Goal: Information Seeking & Learning: Learn about a topic

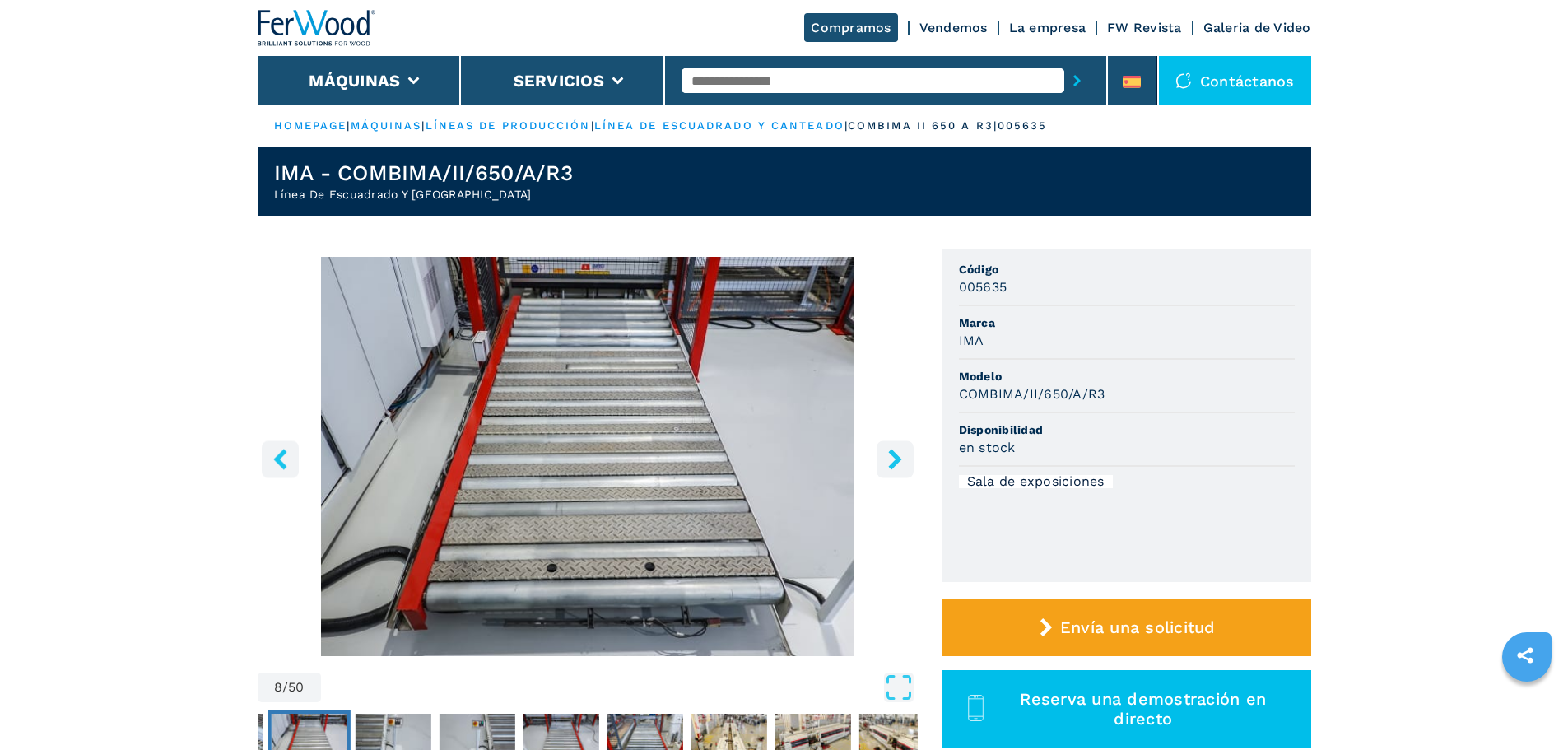
click at [748, 82] on input "text" at bounding box center [873, 81] width 383 height 25
type input "****"
click at [1065, 61] on button "submit-button" at bounding box center [1077, 80] width 26 height 38
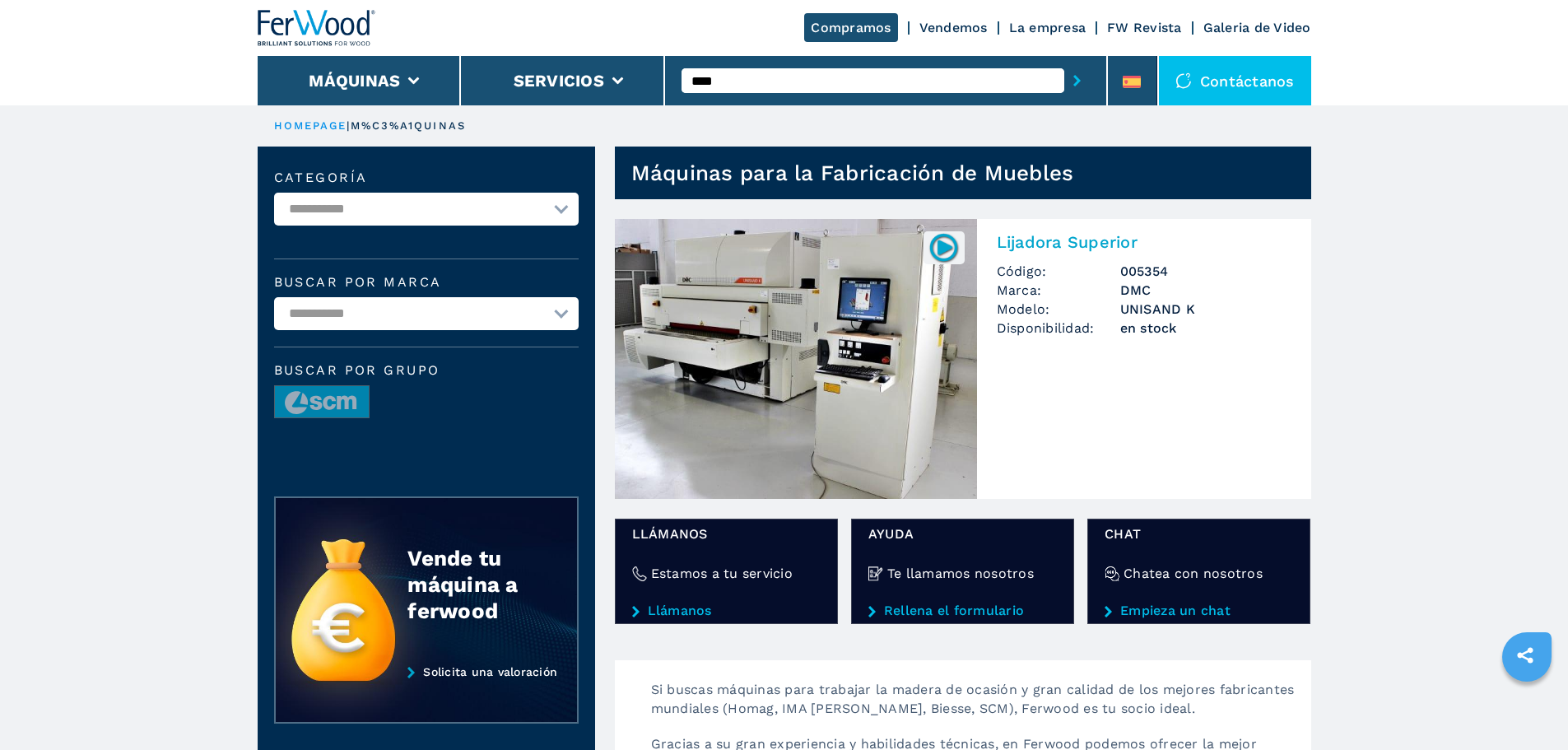
click at [776, 364] on img at bounding box center [796, 359] width 362 height 280
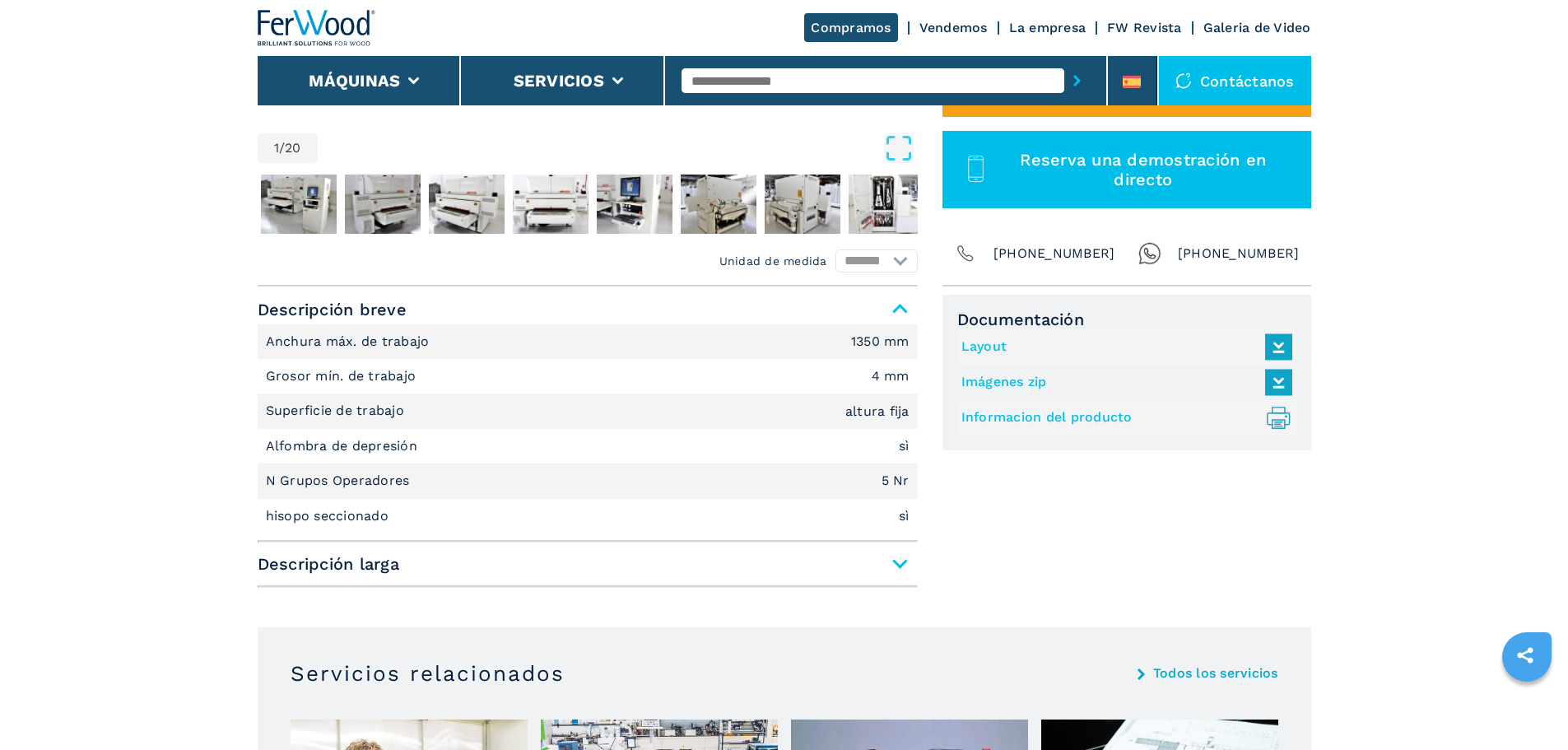
scroll to position [577, 0]
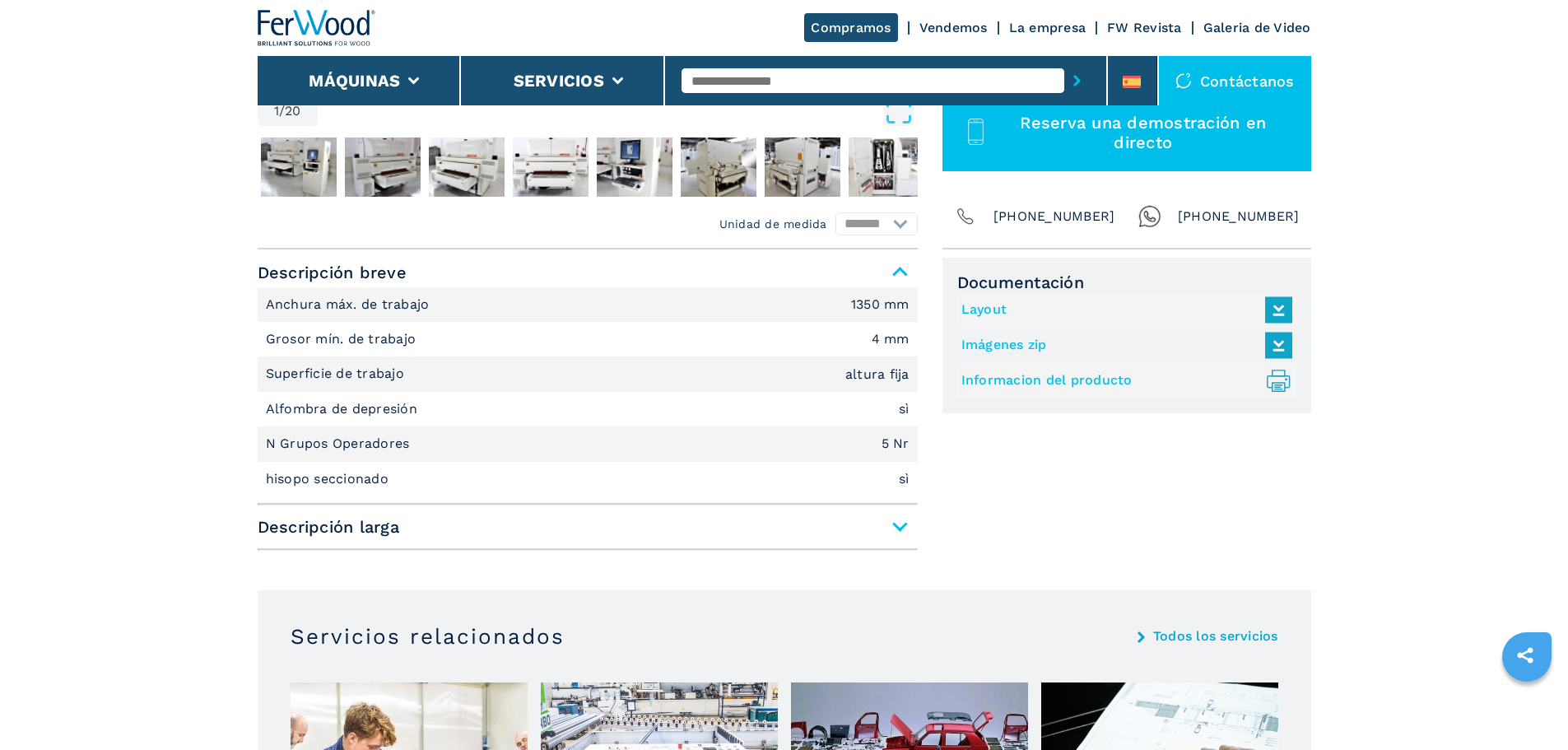
click at [901, 528] on span "Descripción larga" at bounding box center [588, 527] width 660 height 29
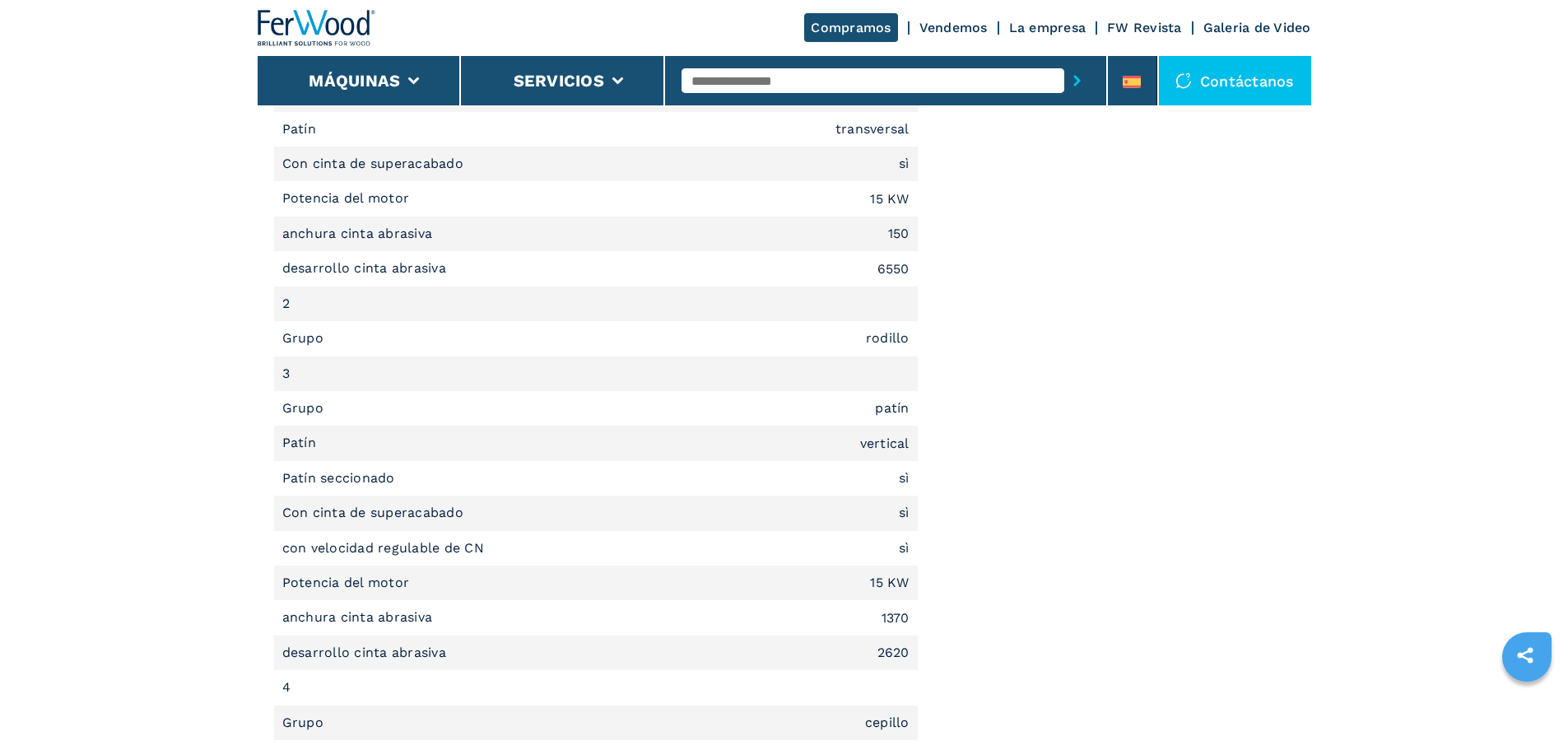
scroll to position [1565, 0]
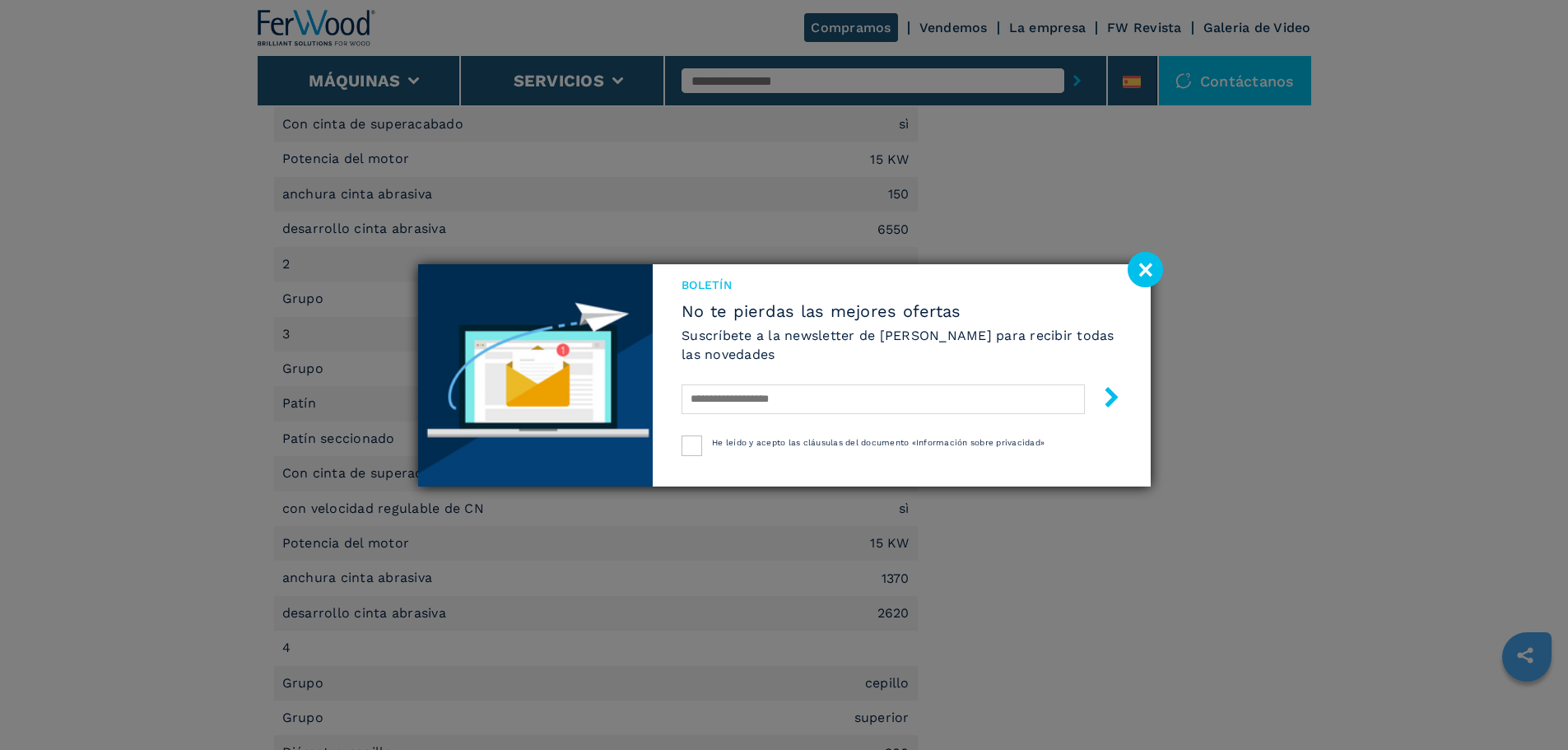
click at [1141, 266] on image at bounding box center [1145, 269] width 36 height 36
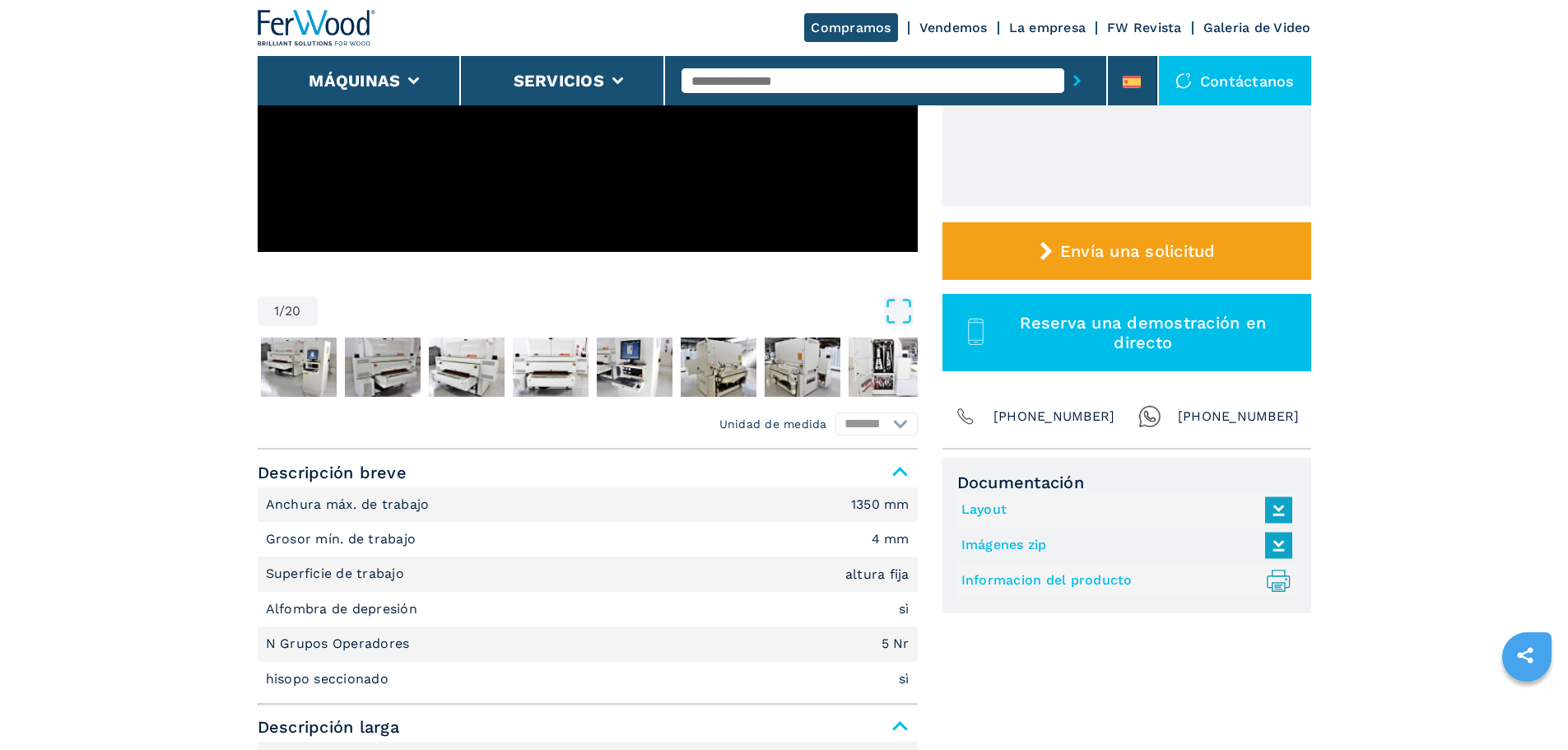
scroll to position [247, 0]
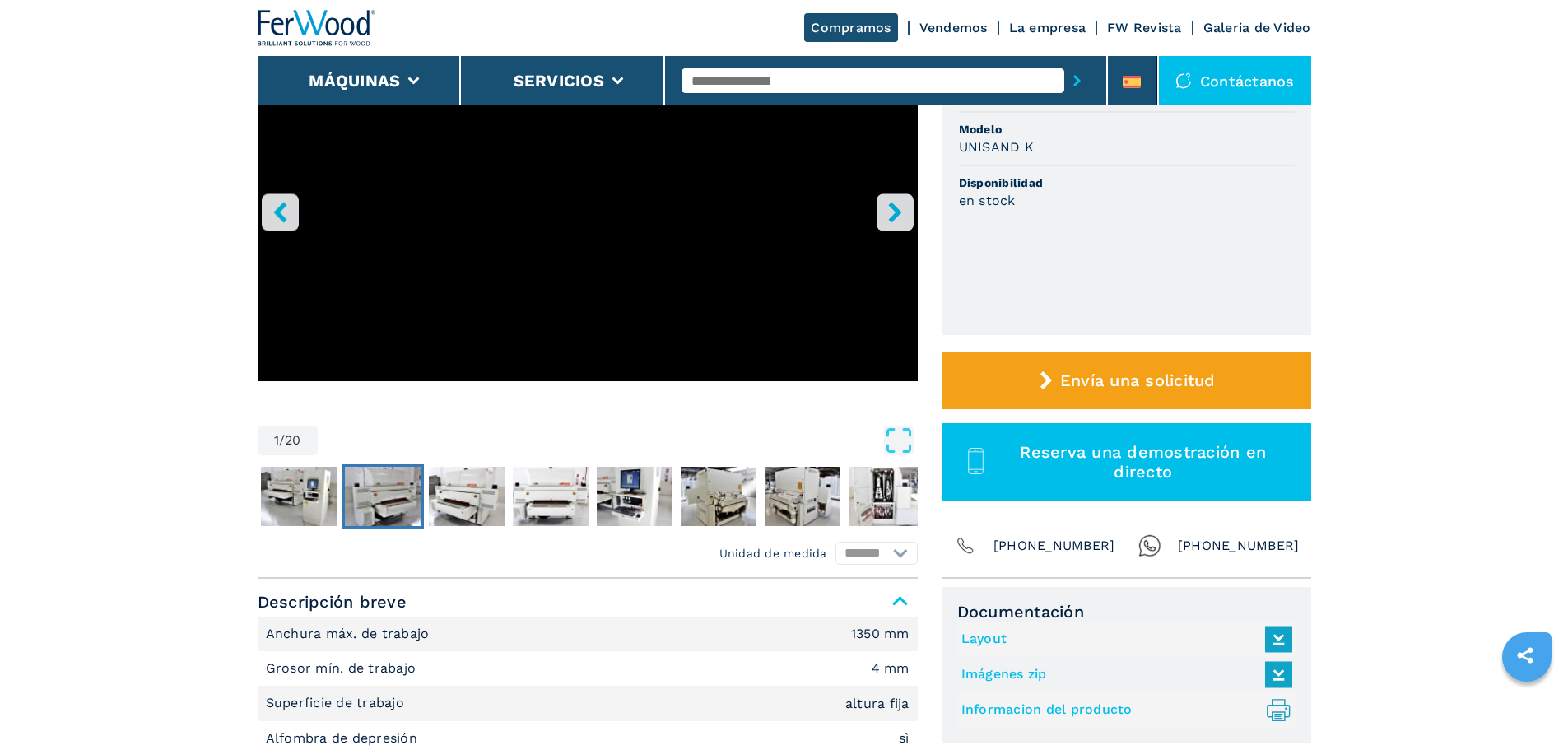
click at [377, 497] on img "Go to Slide 3" at bounding box center [383, 496] width 76 height 60
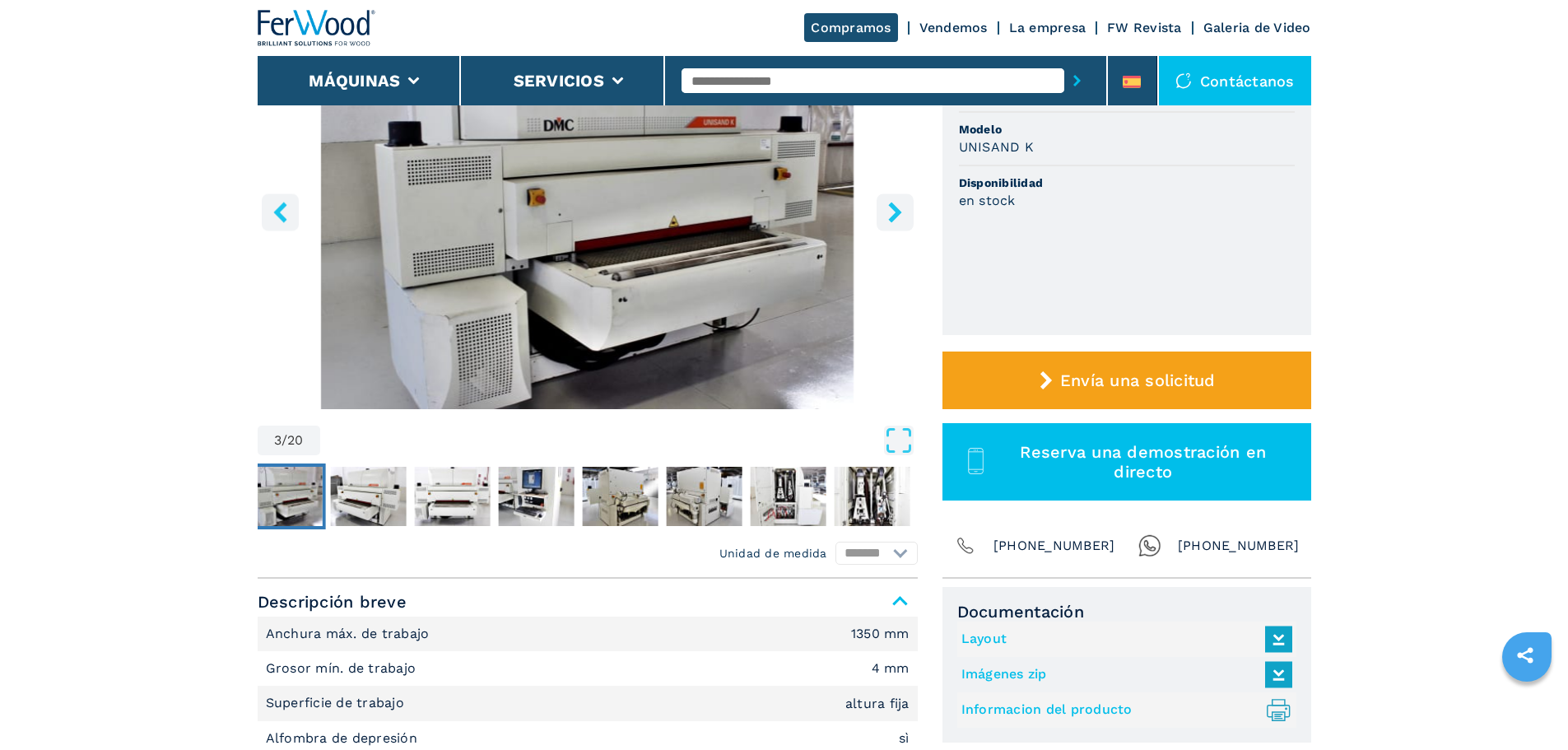
click at [892, 205] on icon "right-button" at bounding box center [894, 212] width 13 height 20
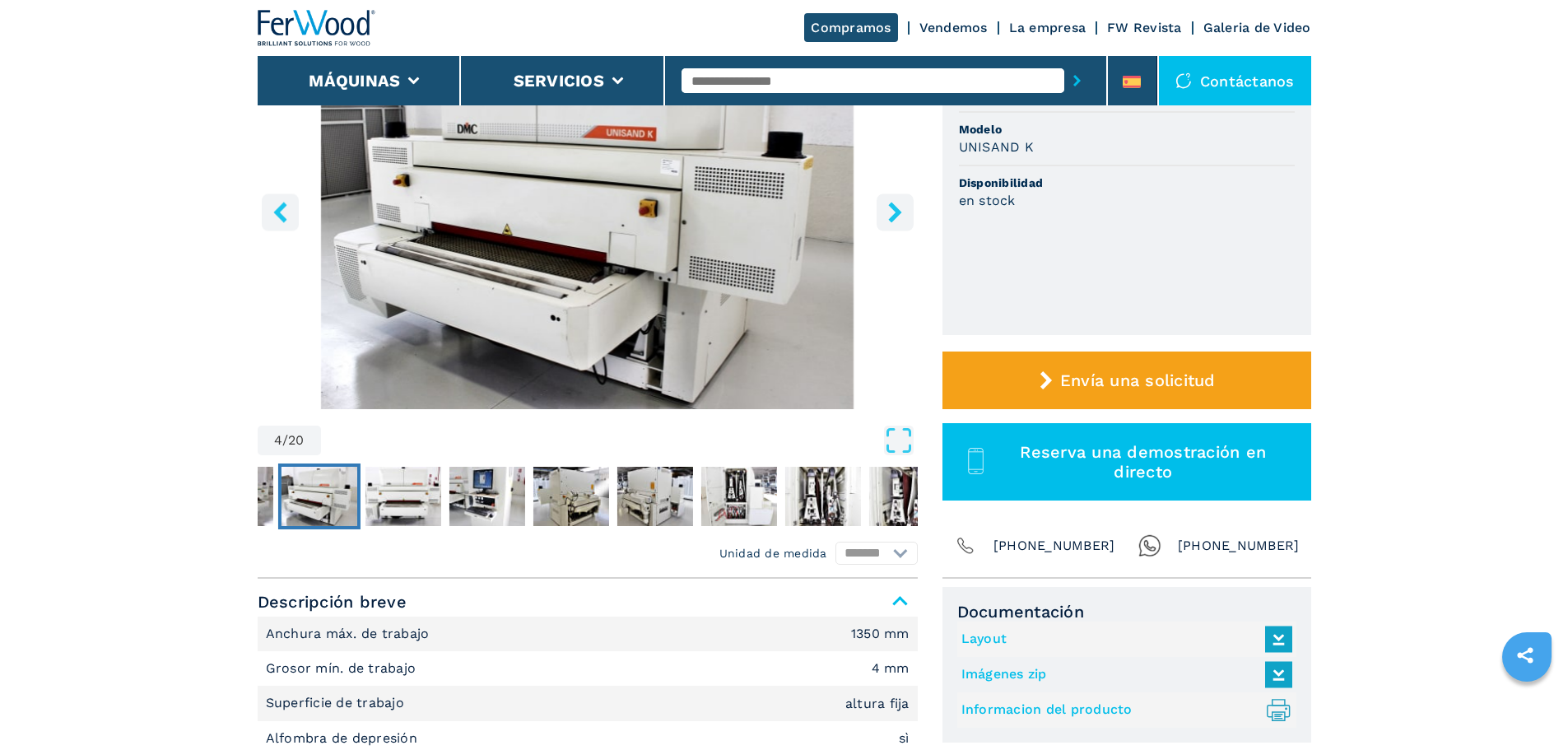
click at [892, 205] on icon "right-button" at bounding box center [894, 212] width 13 height 20
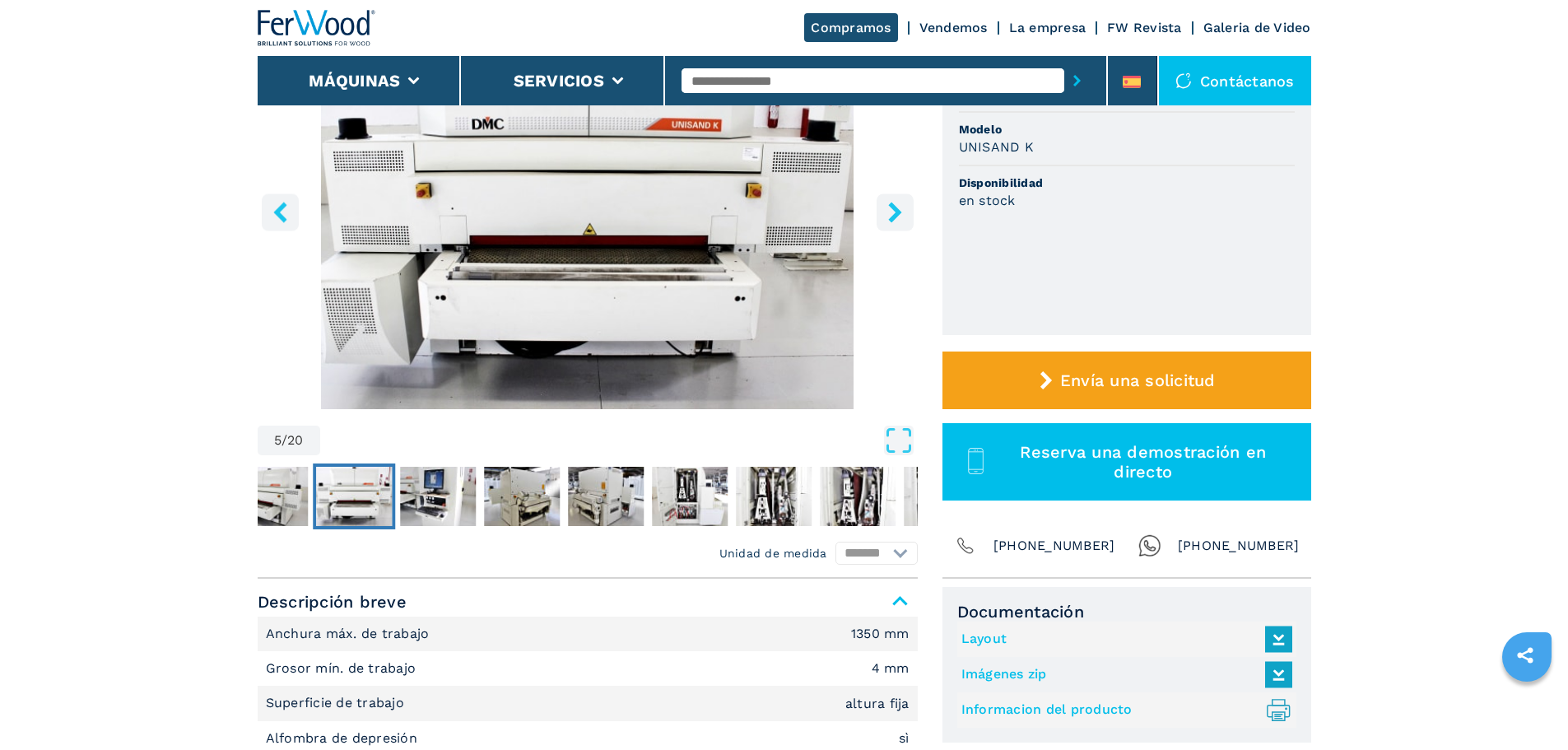
click at [892, 205] on icon "right-button" at bounding box center [894, 212] width 13 height 20
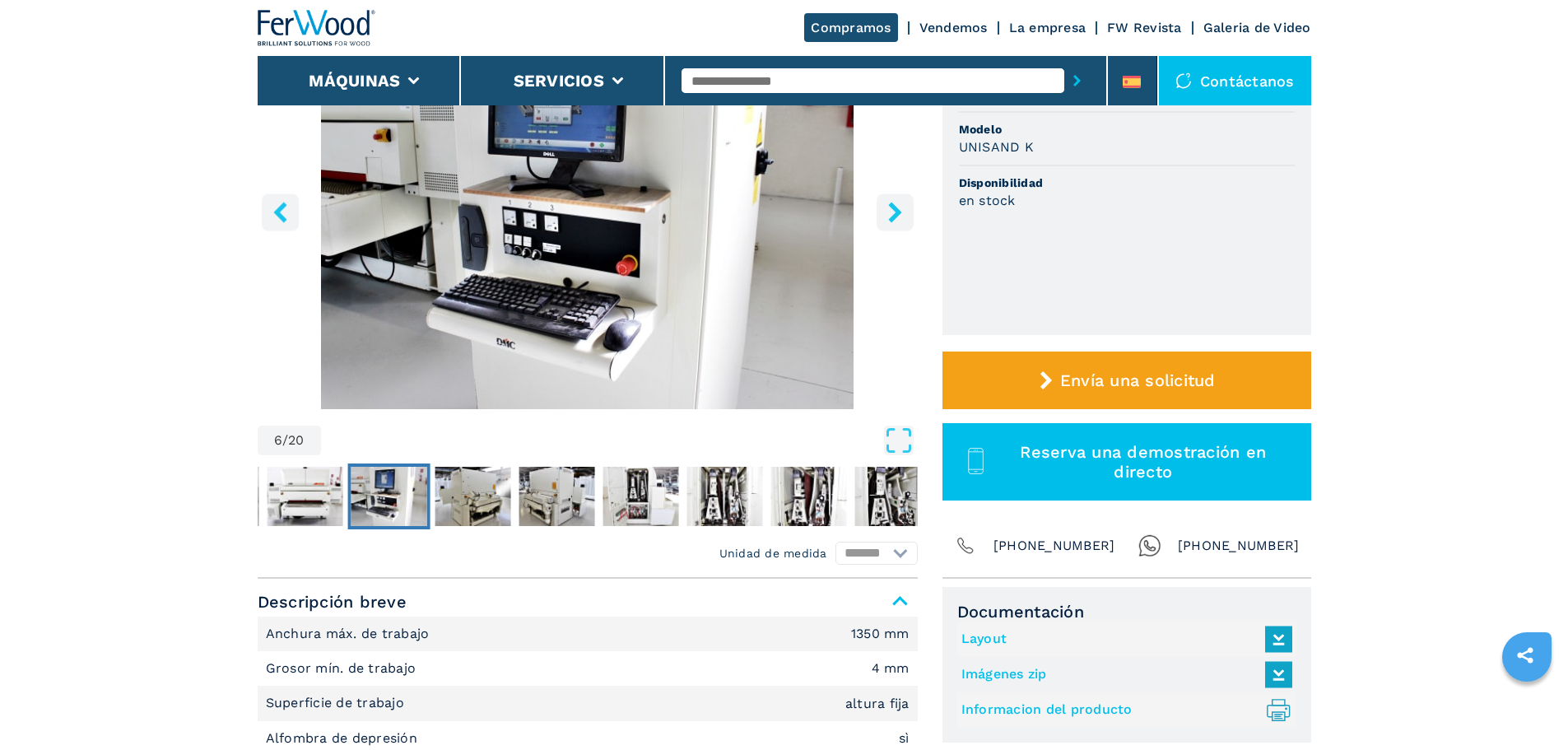
click at [892, 205] on icon "right-button" at bounding box center [894, 212] width 13 height 20
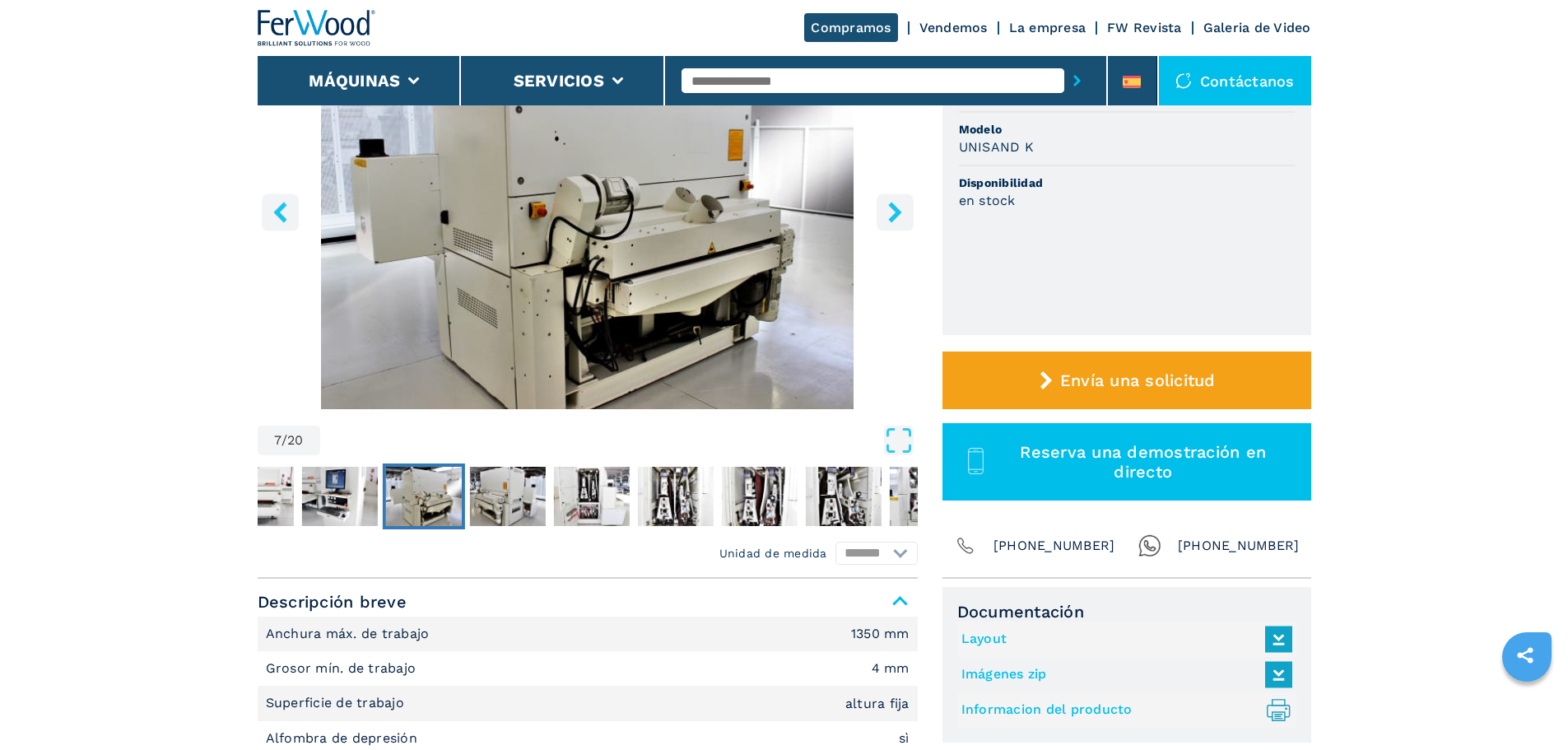
click at [892, 205] on icon "right-button" at bounding box center [894, 212] width 13 height 20
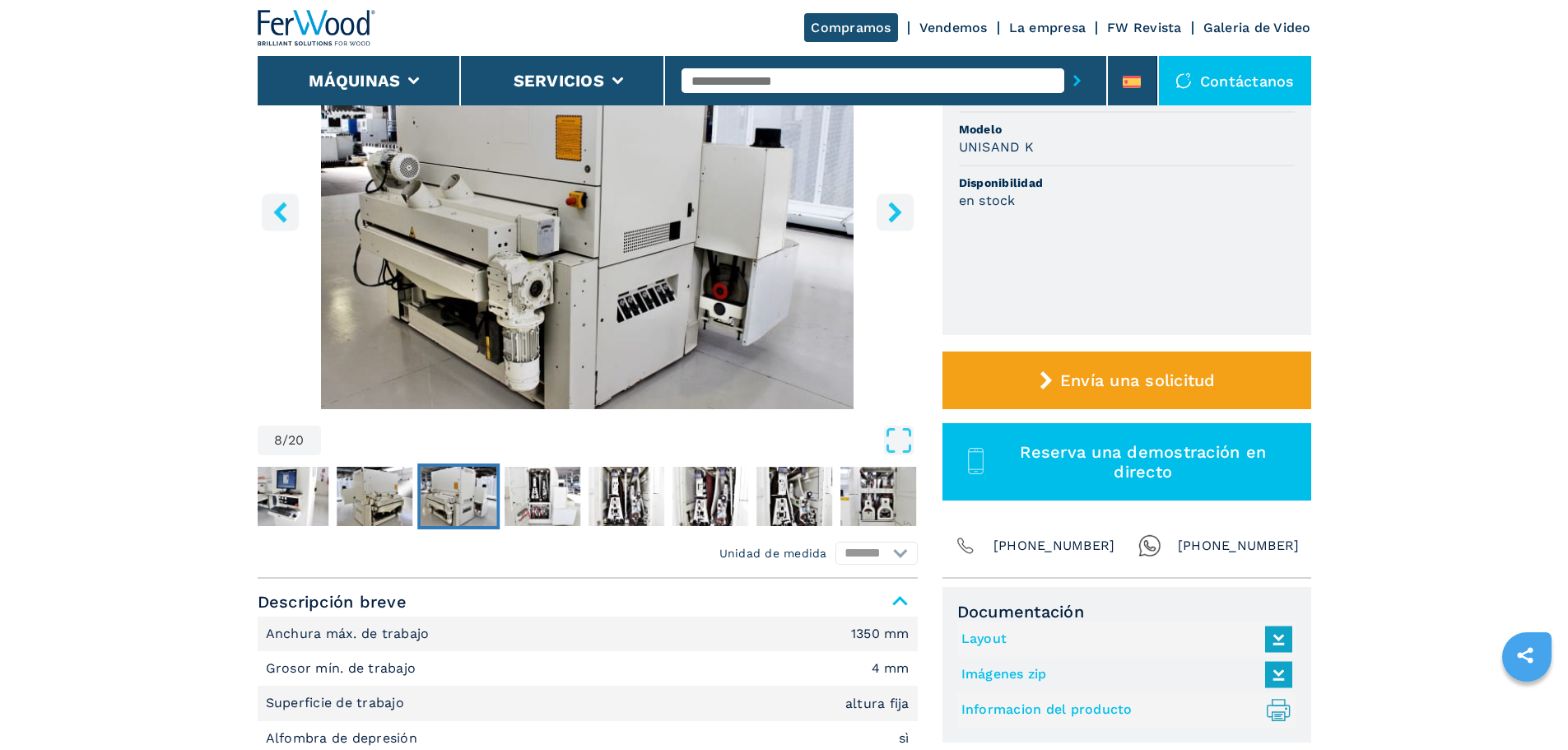
click at [892, 205] on icon "right-button" at bounding box center [894, 212] width 13 height 20
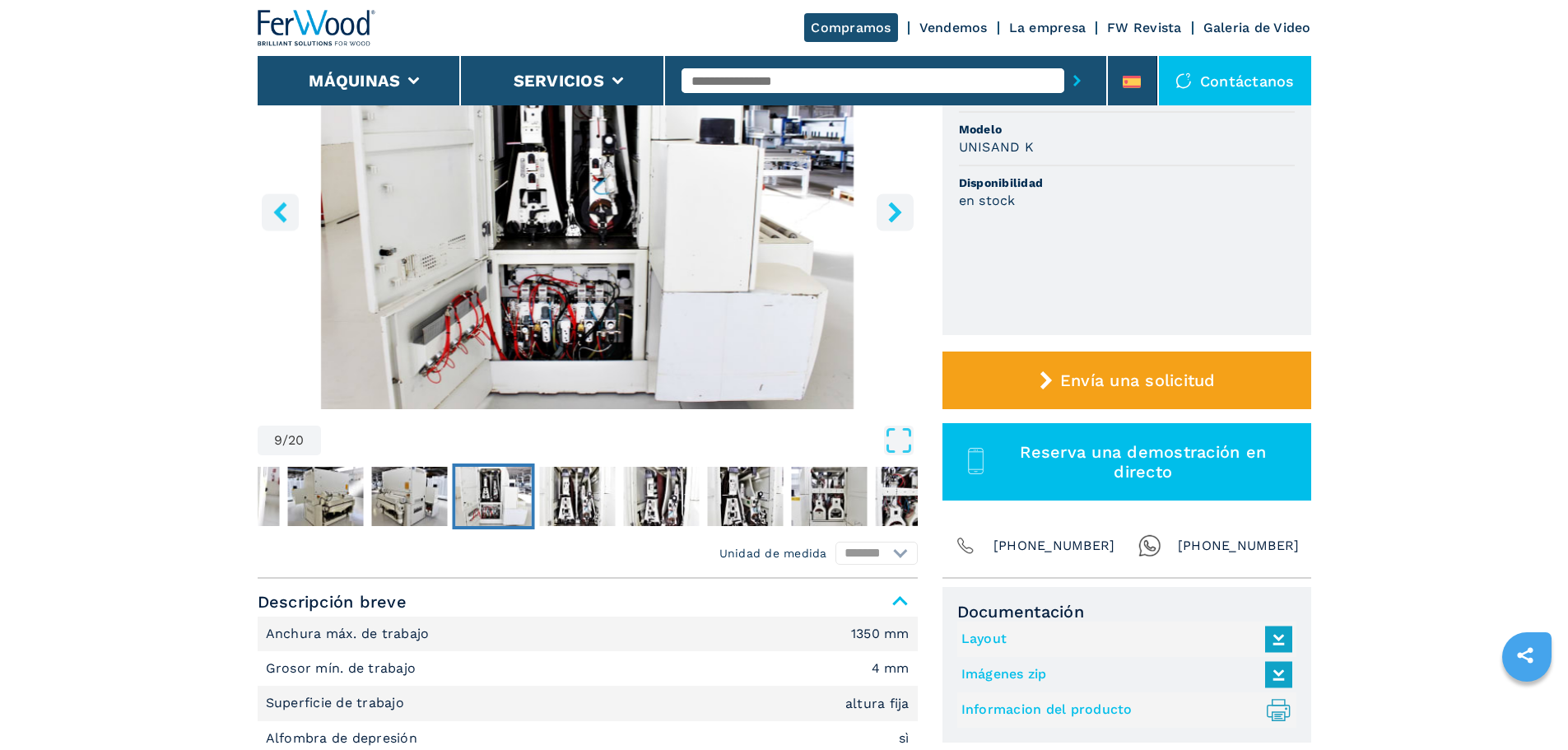
click at [898, 208] on icon "right-button" at bounding box center [895, 212] width 20 height 20
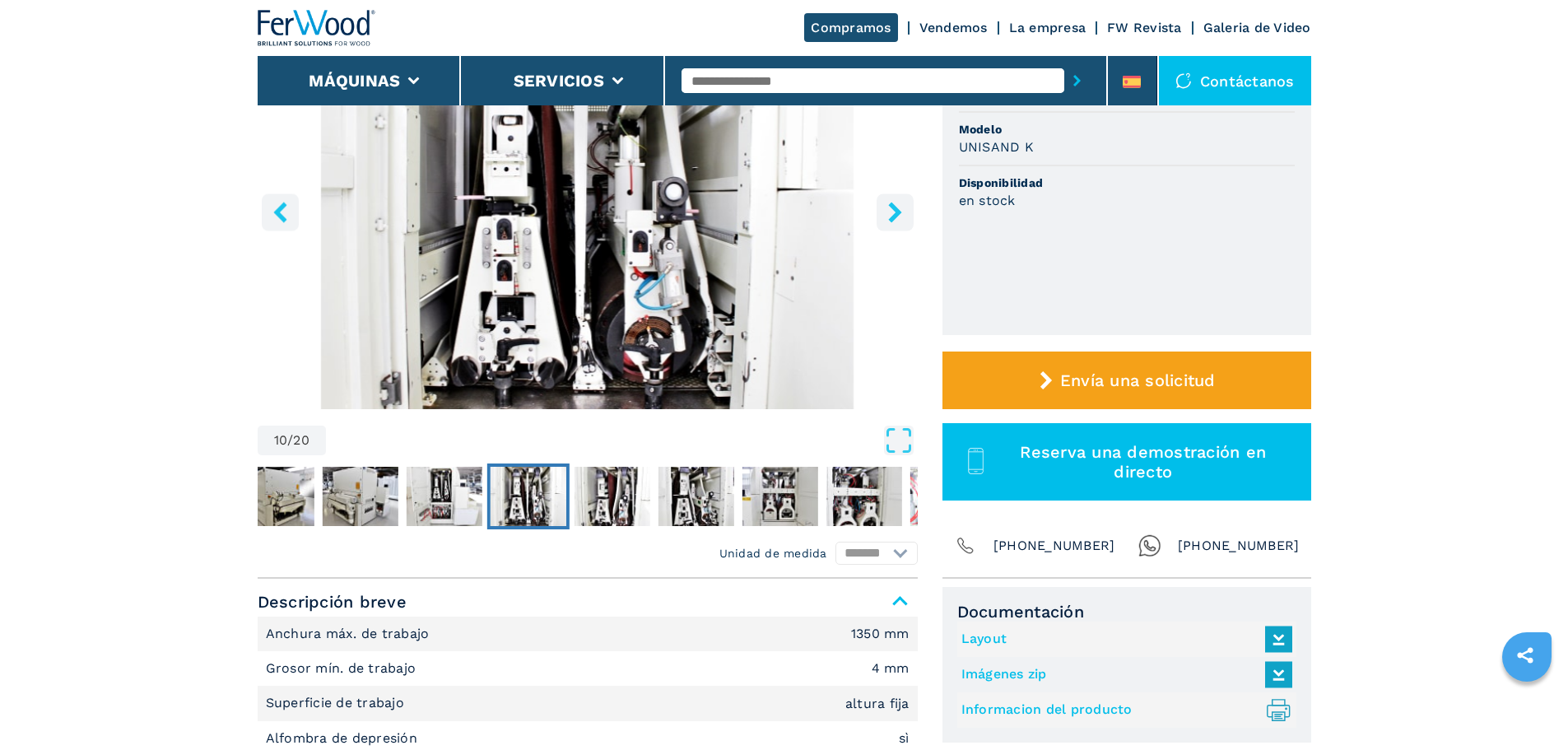
click at [894, 210] on icon "right-button" at bounding box center [894, 212] width 13 height 20
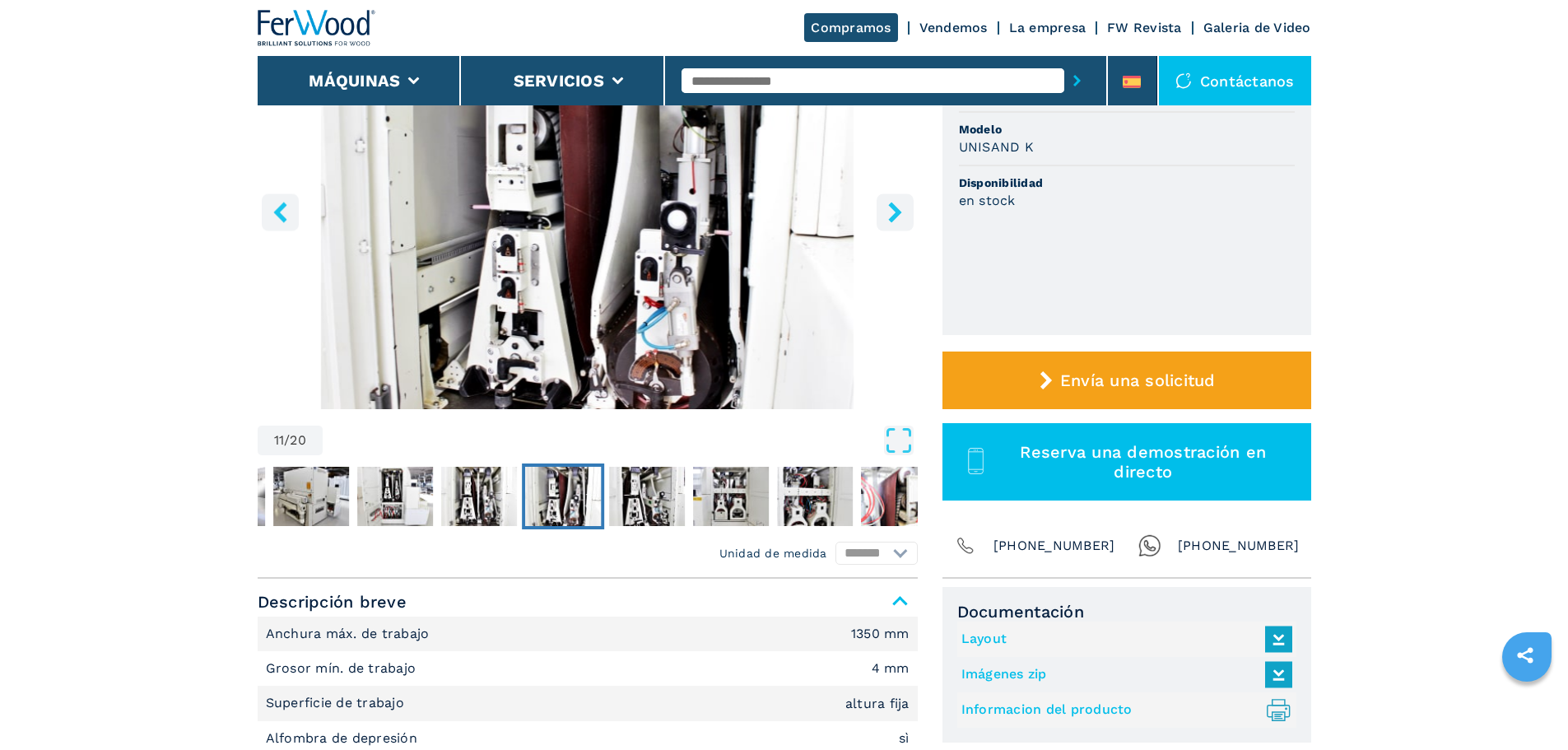
click at [894, 210] on icon "right-button" at bounding box center [894, 212] width 13 height 20
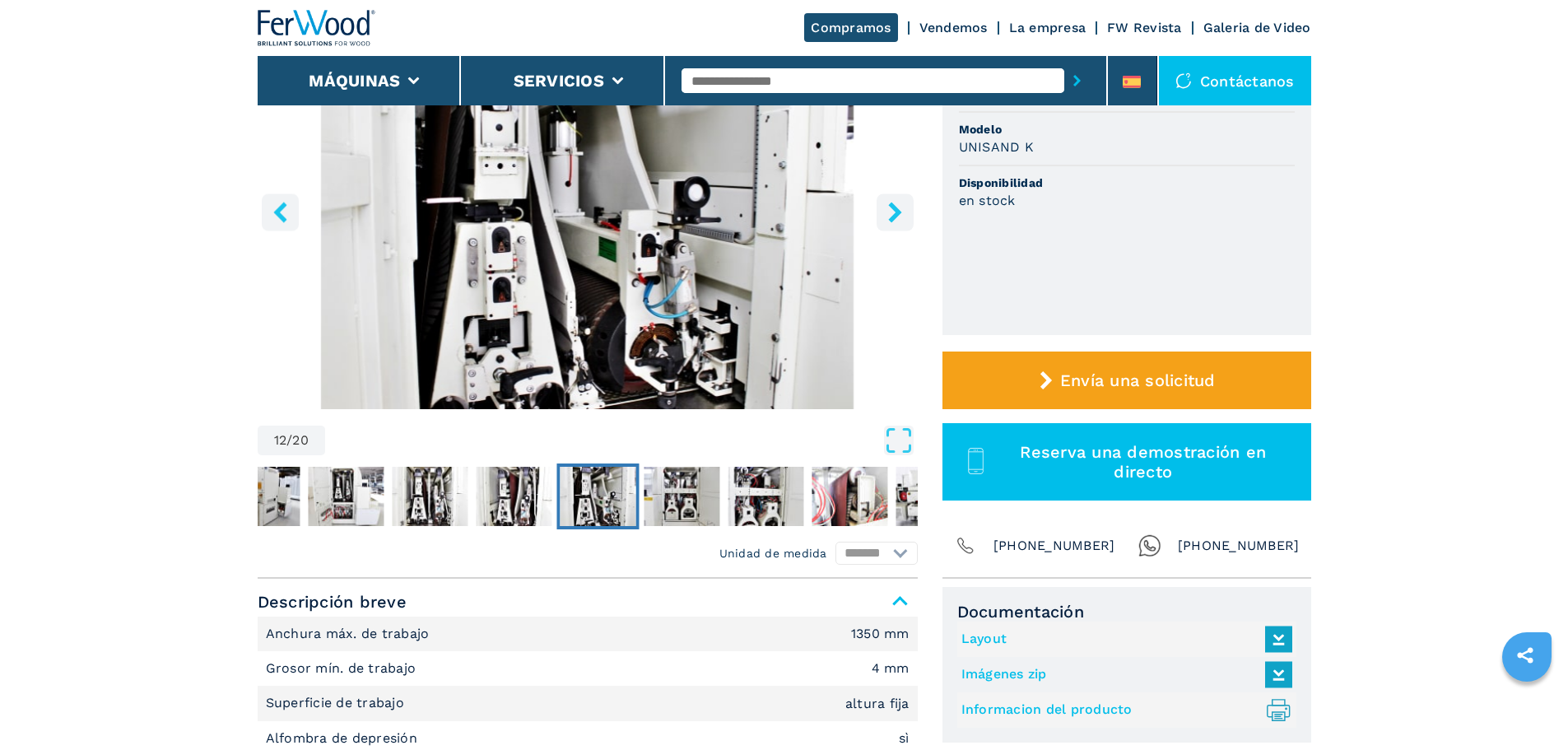
click at [894, 210] on icon "right-button" at bounding box center [894, 212] width 13 height 20
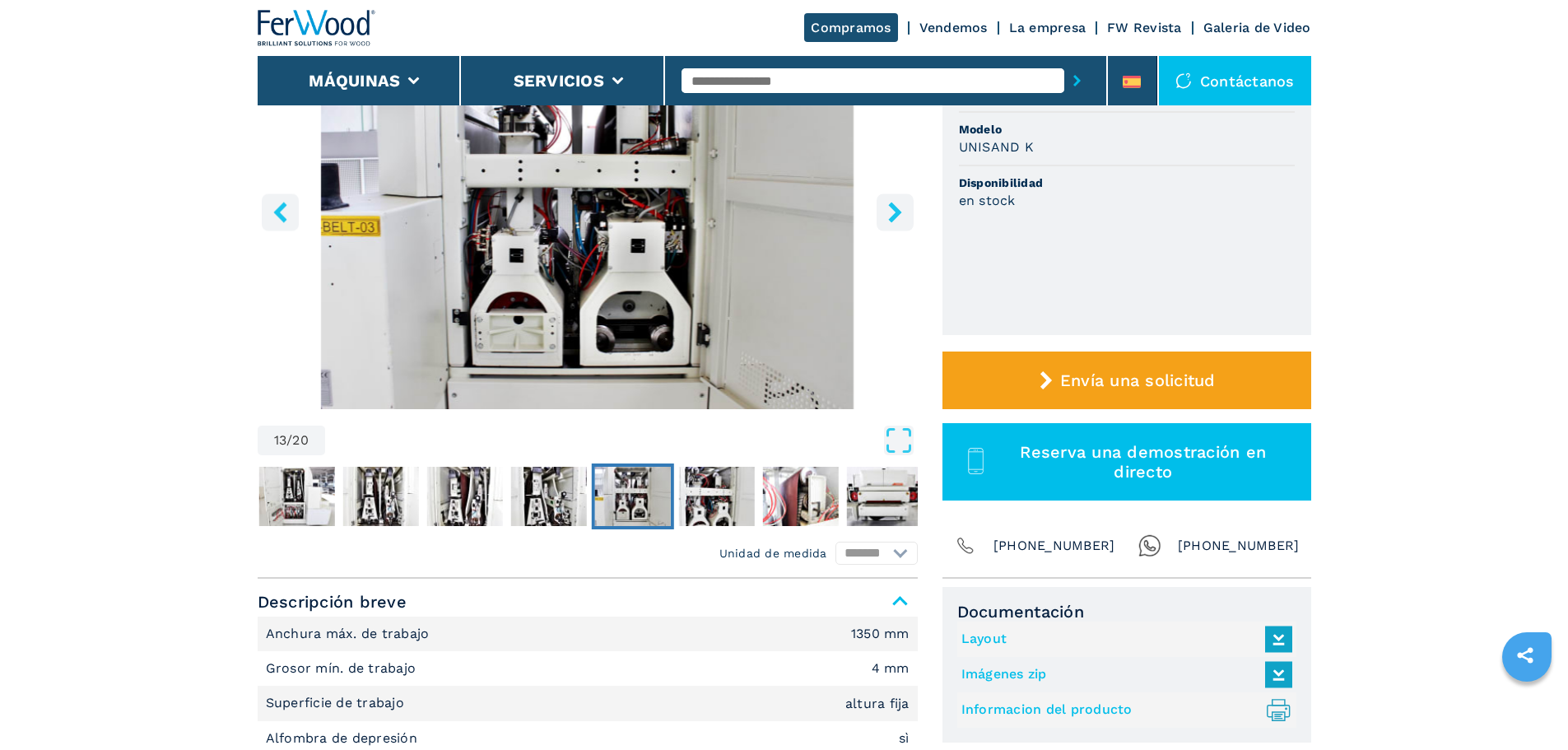
click at [894, 210] on icon "right-button" at bounding box center [894, 212] width 13 height 20
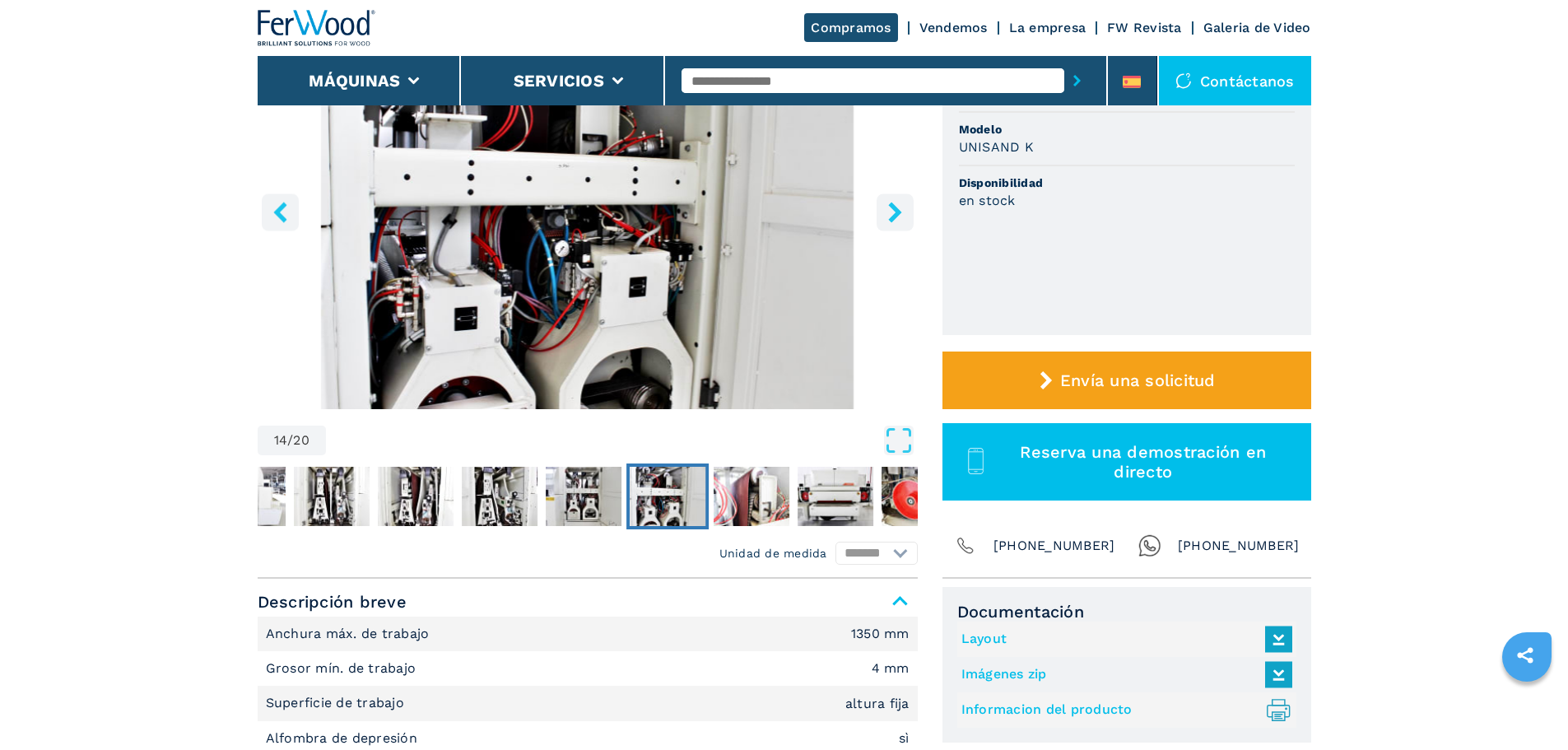
click at [894, 210] on icon "right-button" at bounding box center [894, 212] width 13 height 20
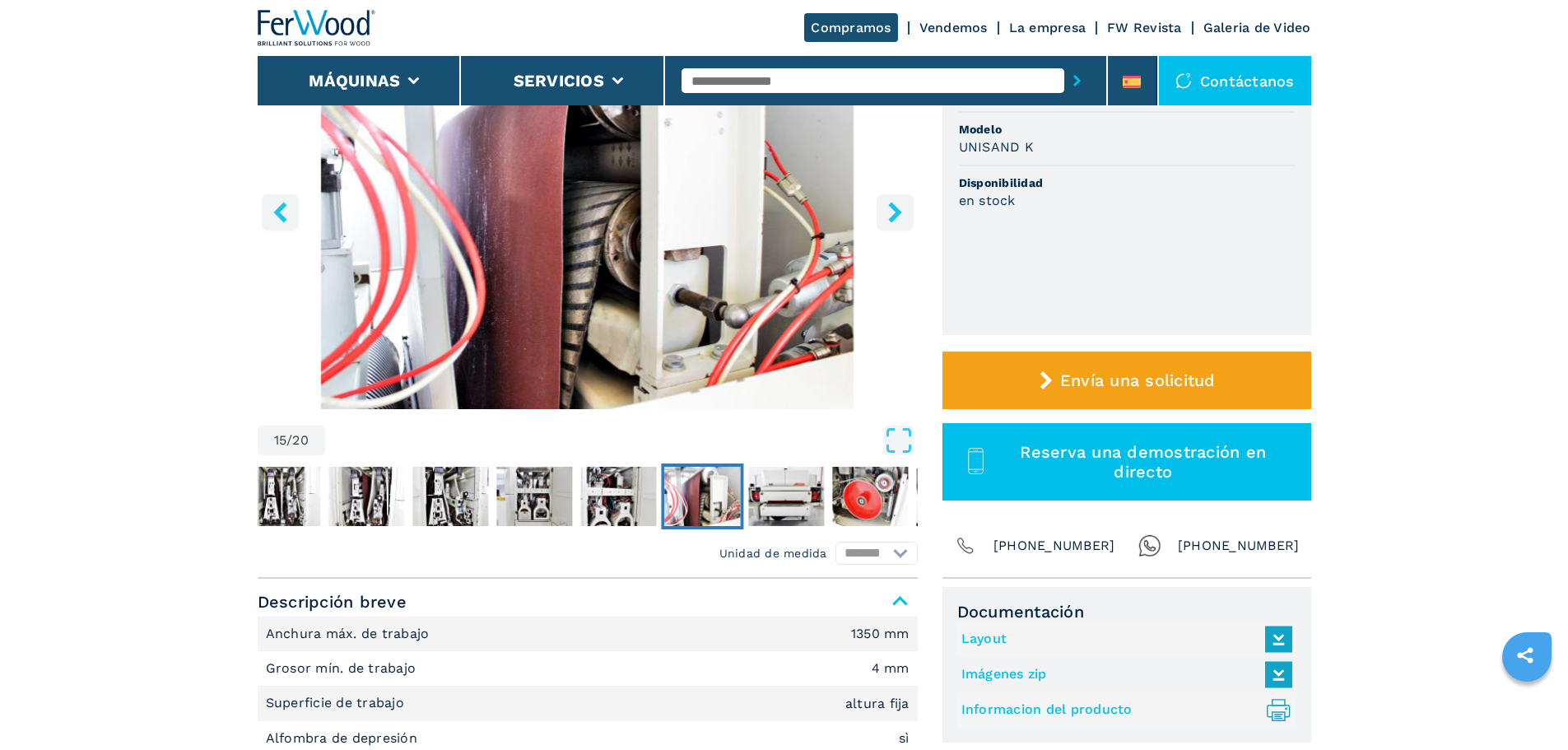
click at [894, 210] on icon "right-button" at bounding box center [894, 212] width 13 height 20
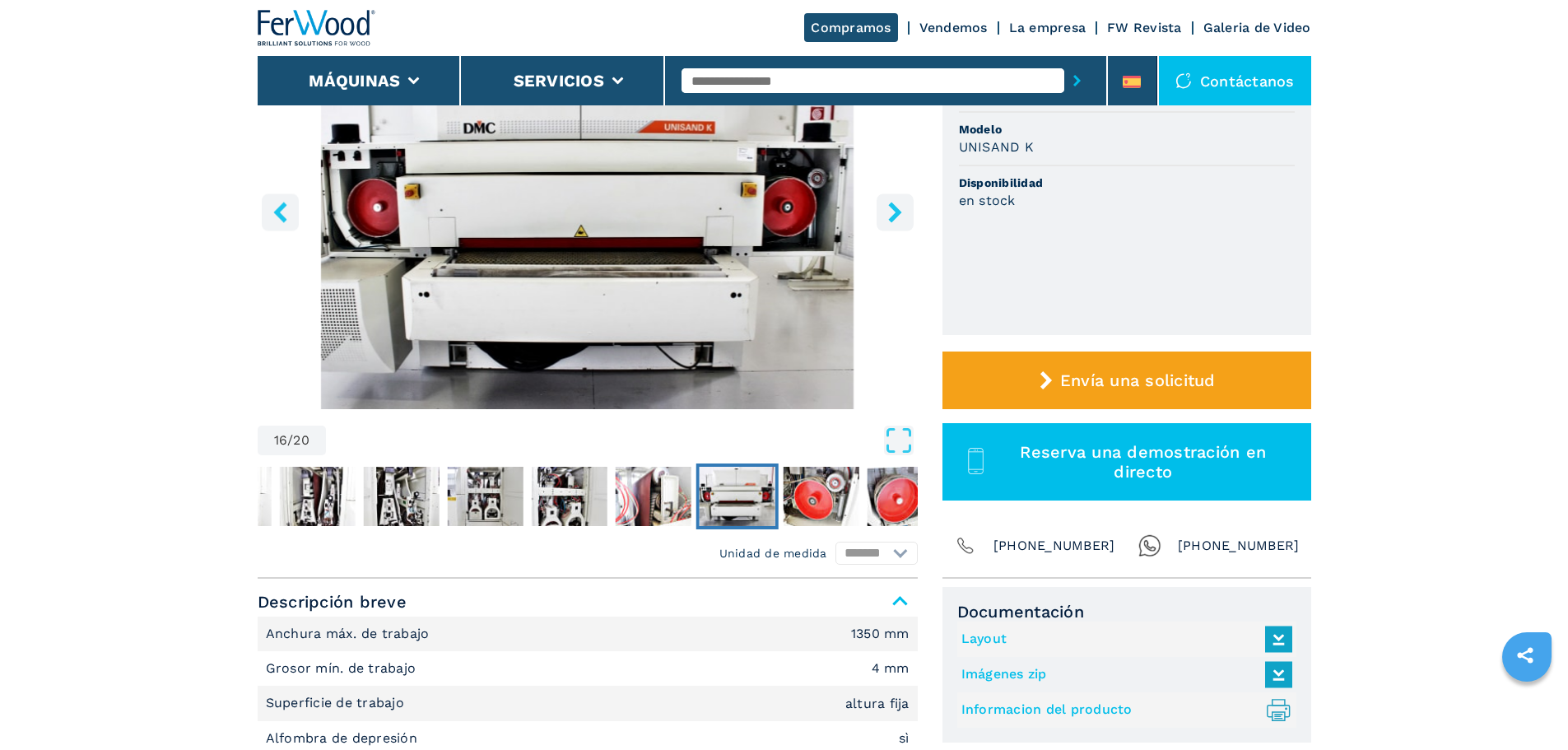
click at [894, 210] on icon "right-button" at bounding box center [894, 212] width 13 height 20
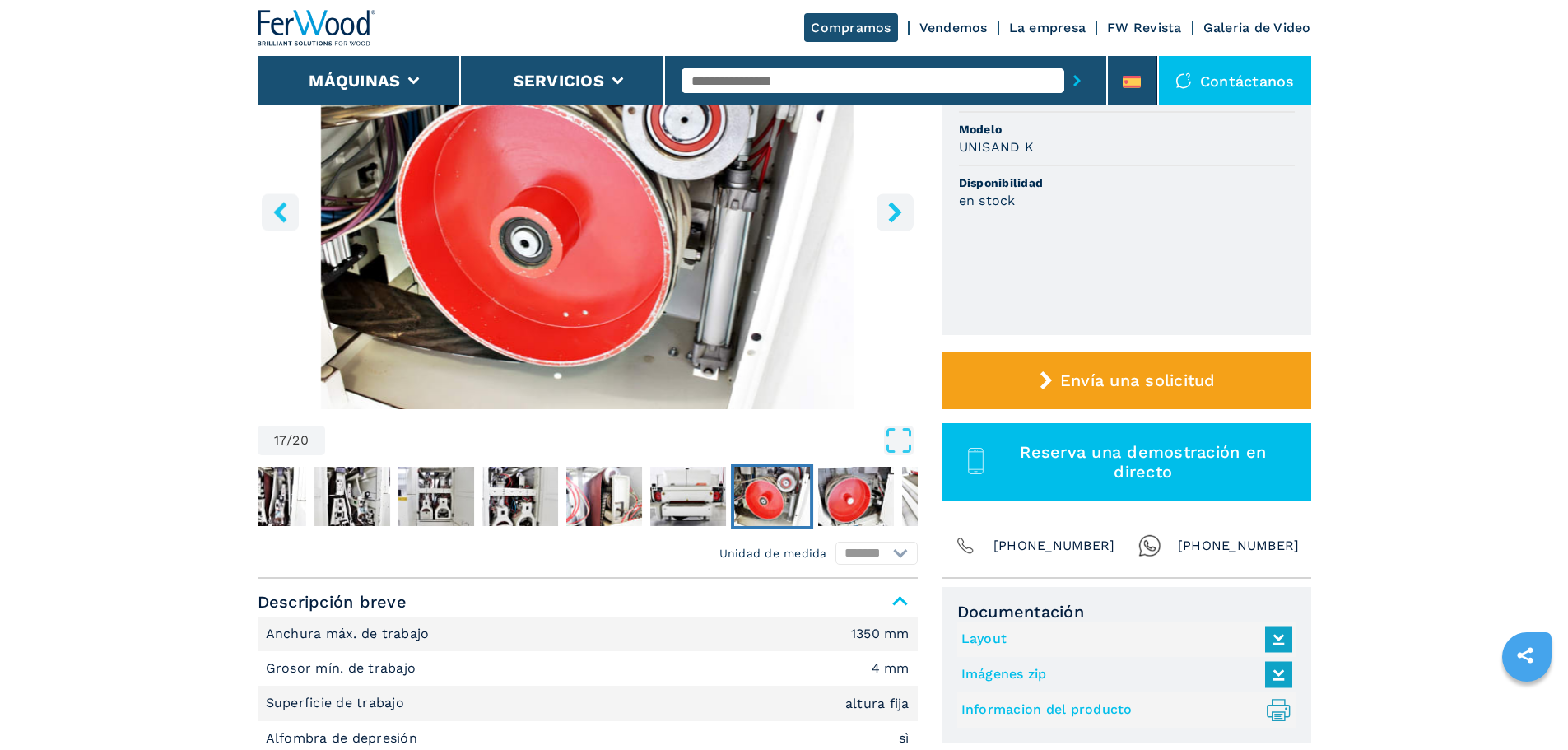
click at [894, 210] on icon "right-button" at bounding box center [894, 212] width 13 height 20
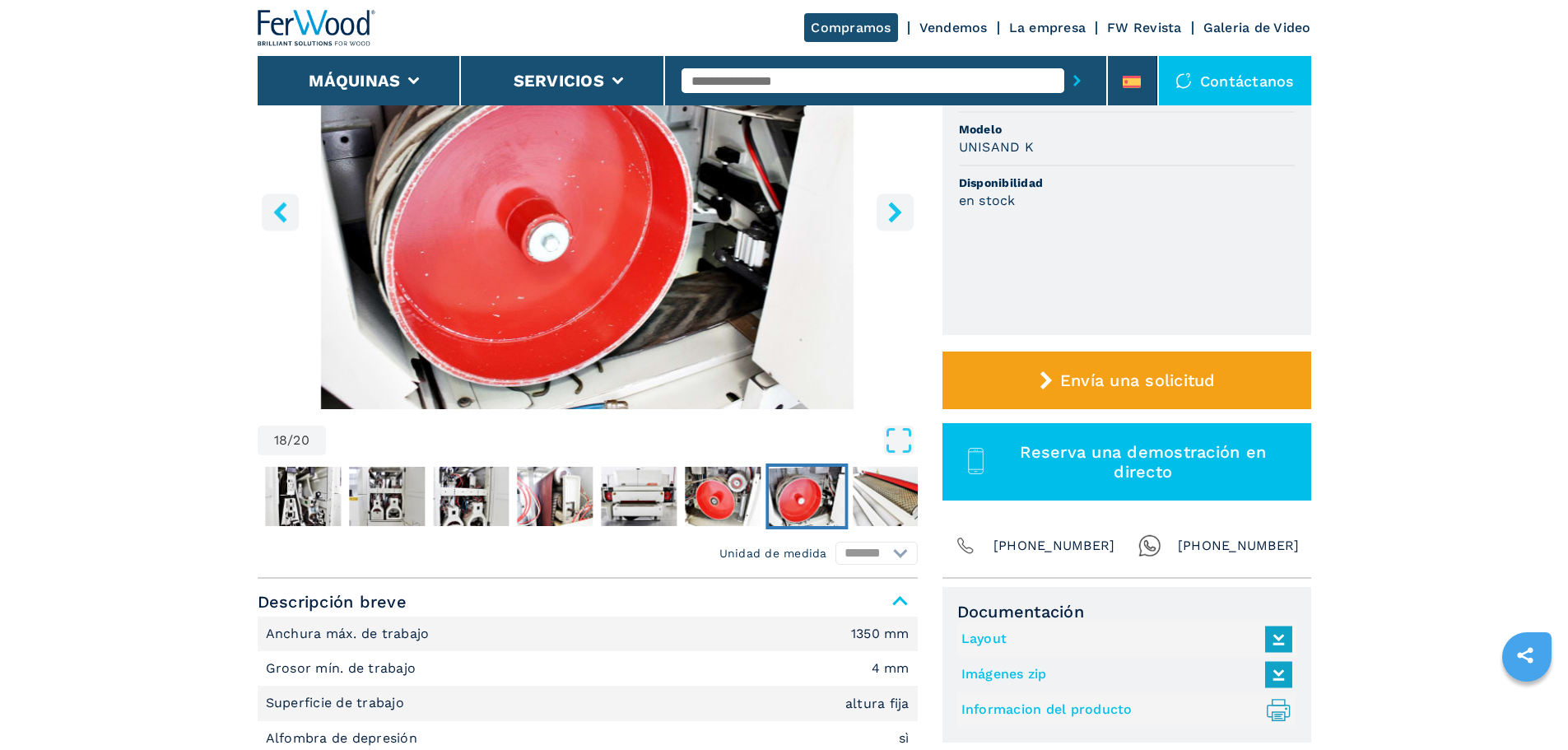
scroll to position [0, 0]
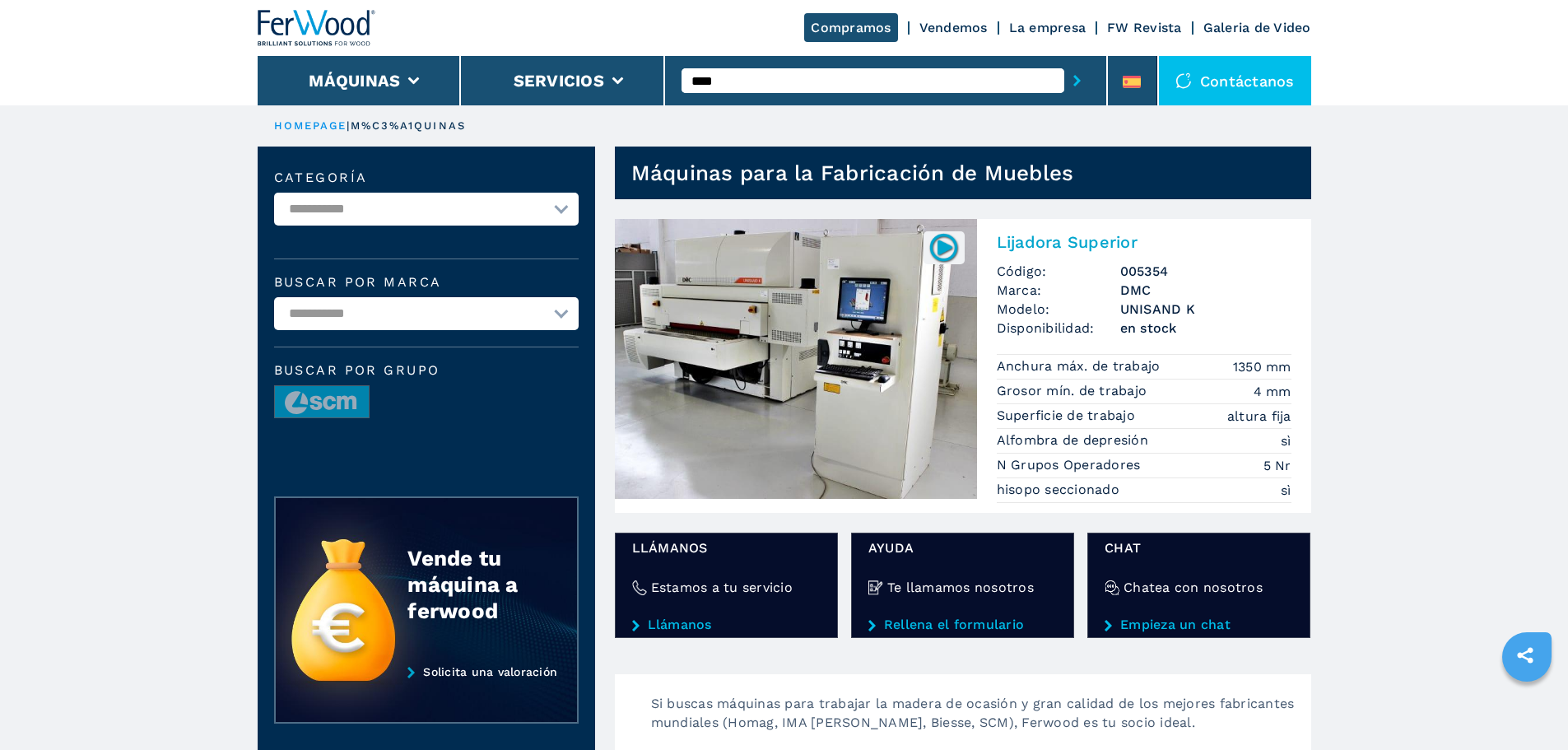
click at [730, 74] on input "****" at bounding box center [873, 81] width 383 height 25
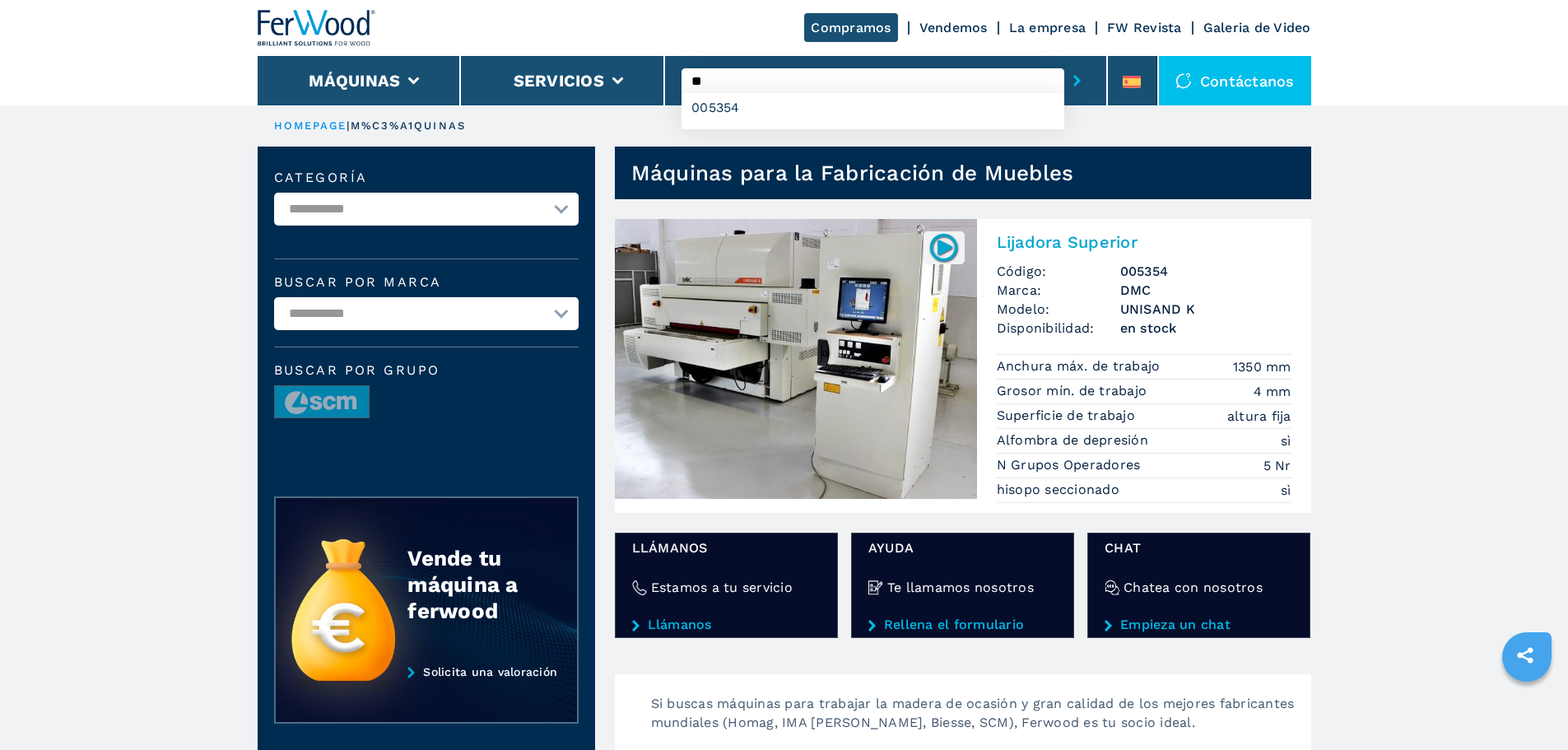
type input "*"
type input "****"
click at [1065, 61] on button "submit-button" at bounding box center [1077, 80] width 26 height 38
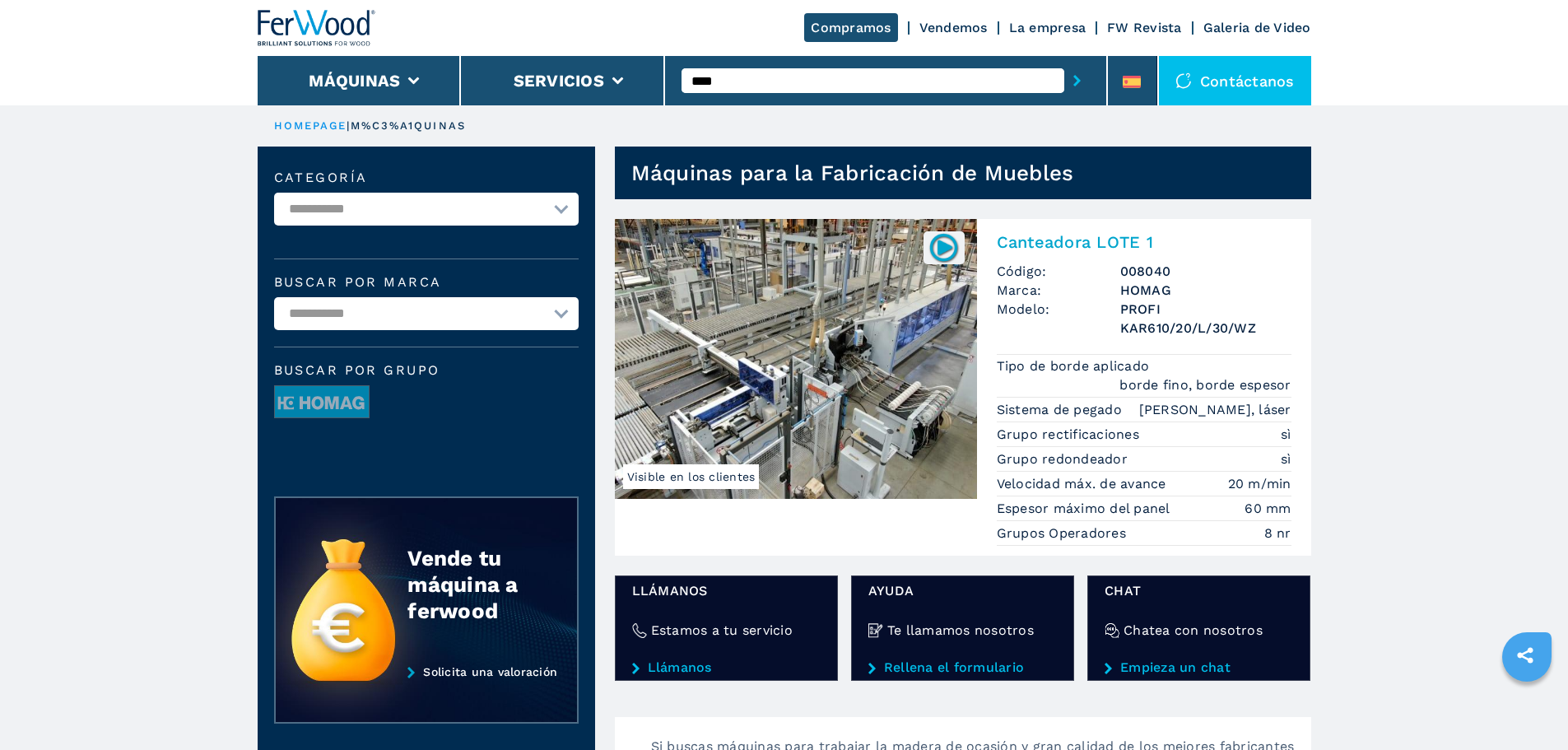
click at [806, 303] on img at bounding box center [796, 359] width 362 height 280
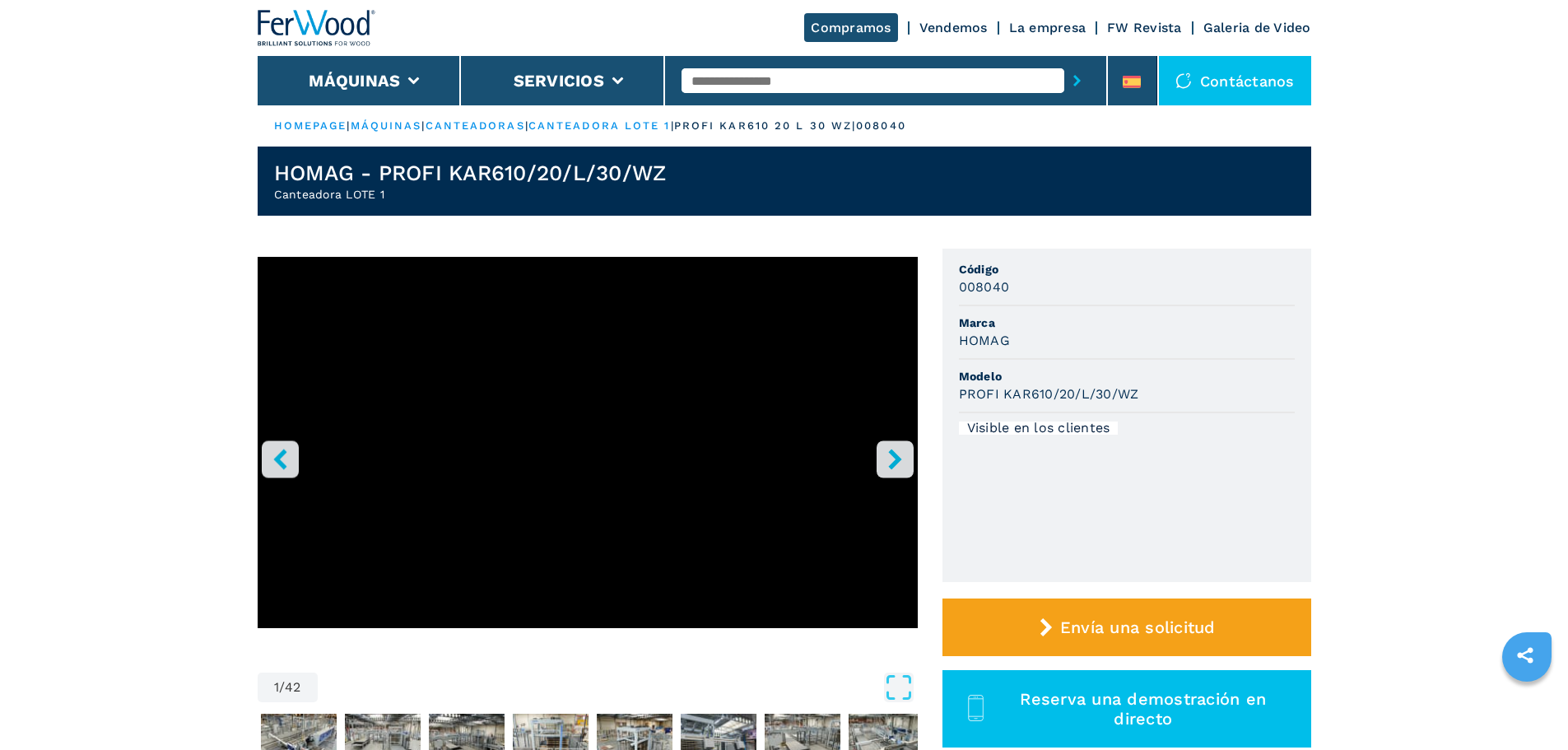
drag, startPoint x: 959, startPoint y: 389, endPoint x: 1173, endPoint y: 401, distance: 214.3
click at [1173, 401] on div "PROFI KAR610/20/L/30/WZ" at bounding box center [1127, 394] width 336 height 19
copy h3 "PROFI KAR610/20/L/30/WZ"
click at [411, 75] on li "Máquinas" at bounding box center [360, 81] width 204 height 49
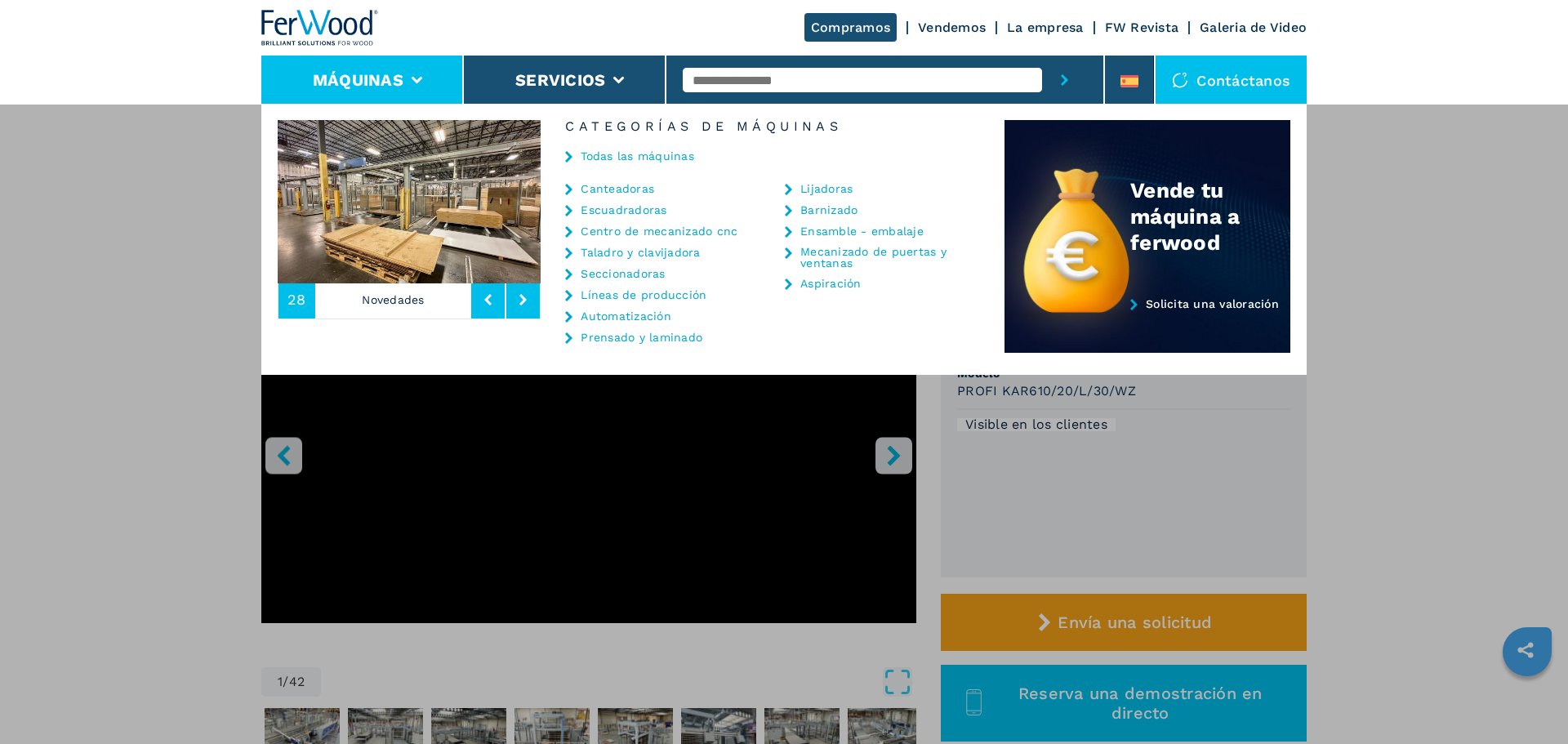
click at [819, 184] on link "Lijadoras" at bounding box center [826, 188] width 53 height 12
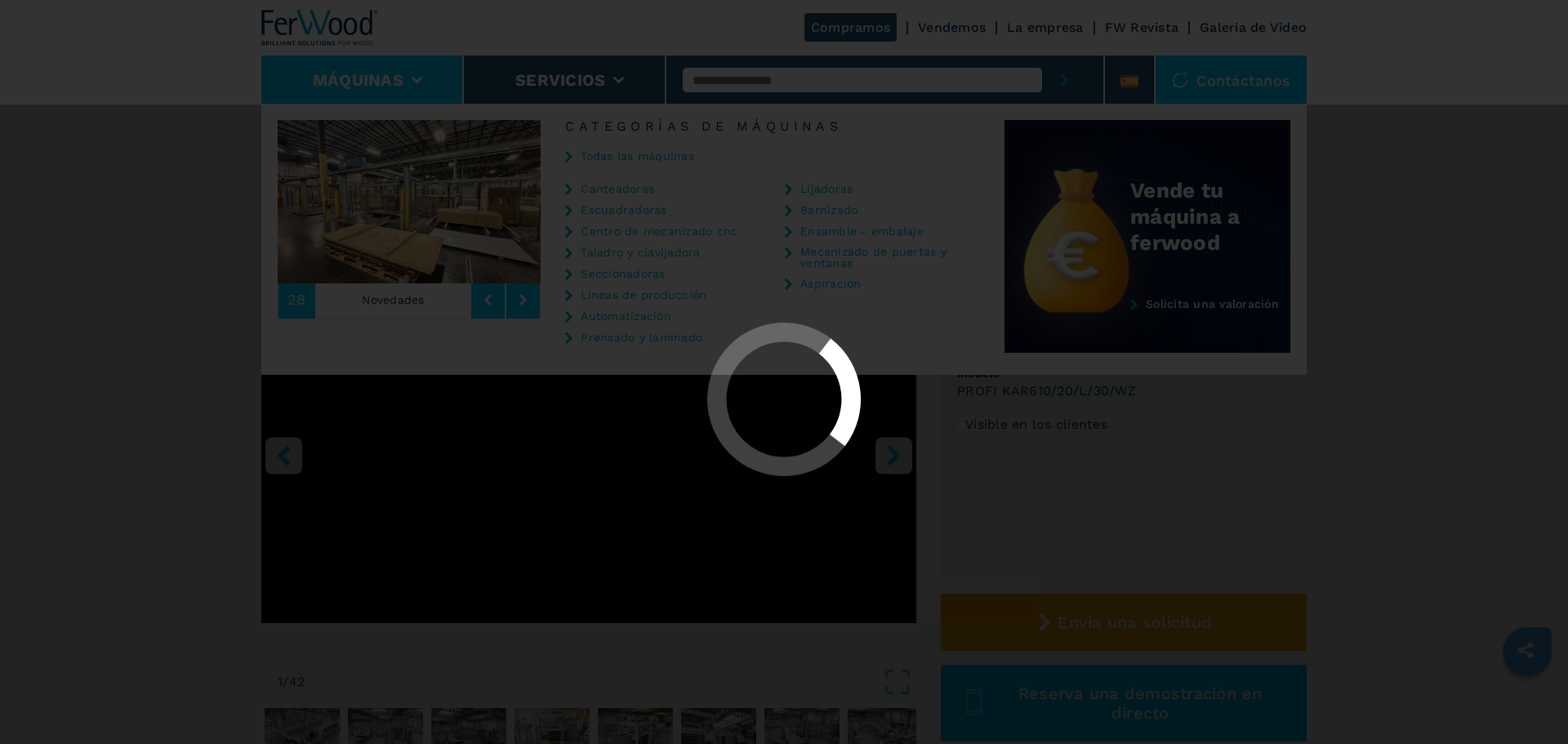
select select "*********"
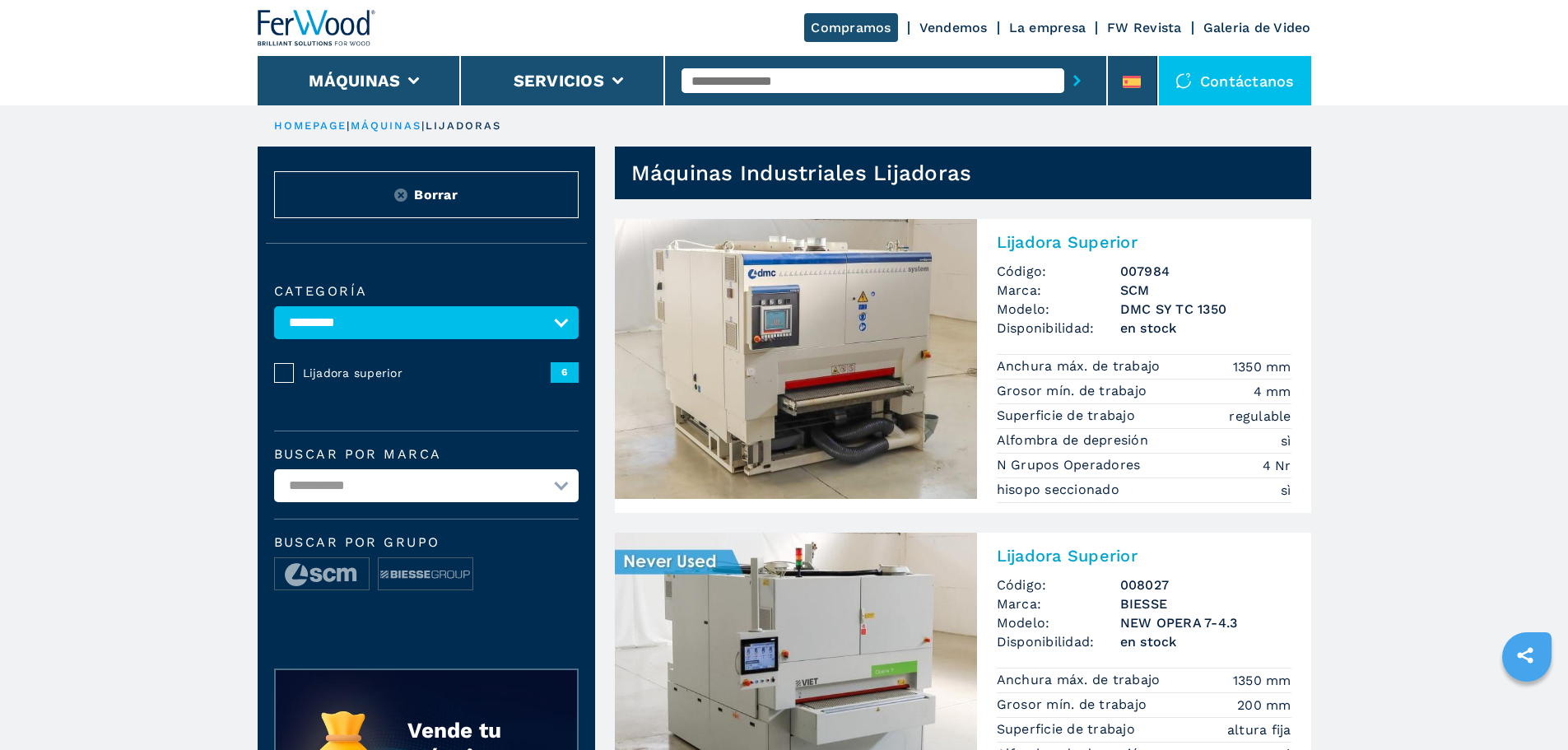
click at [751, 356] on img at bounding box center [796, 359] width 362 height 280
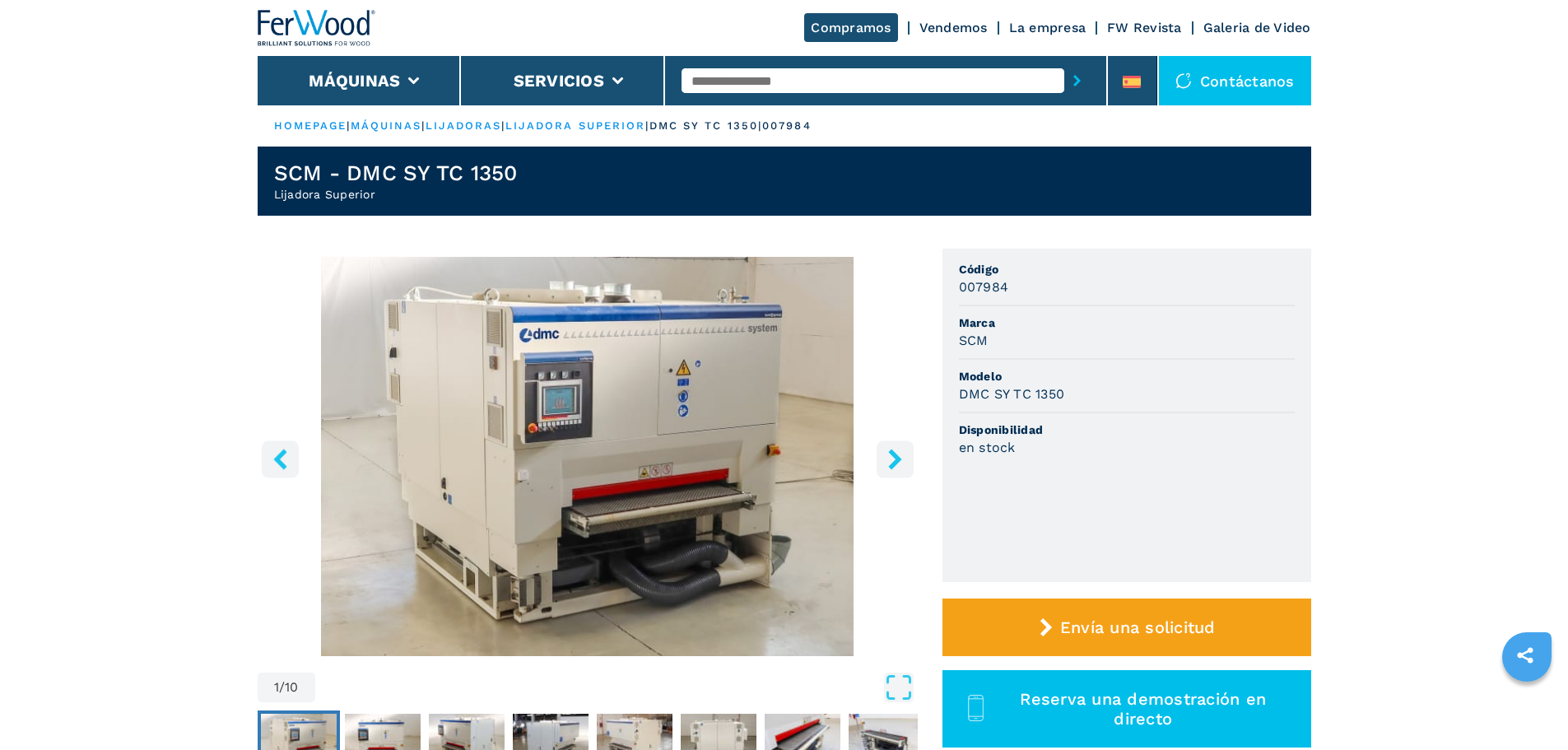
click at [679, 363] on img "Go to Slide 1" at bounding box center [588, 457] width 660 height 399
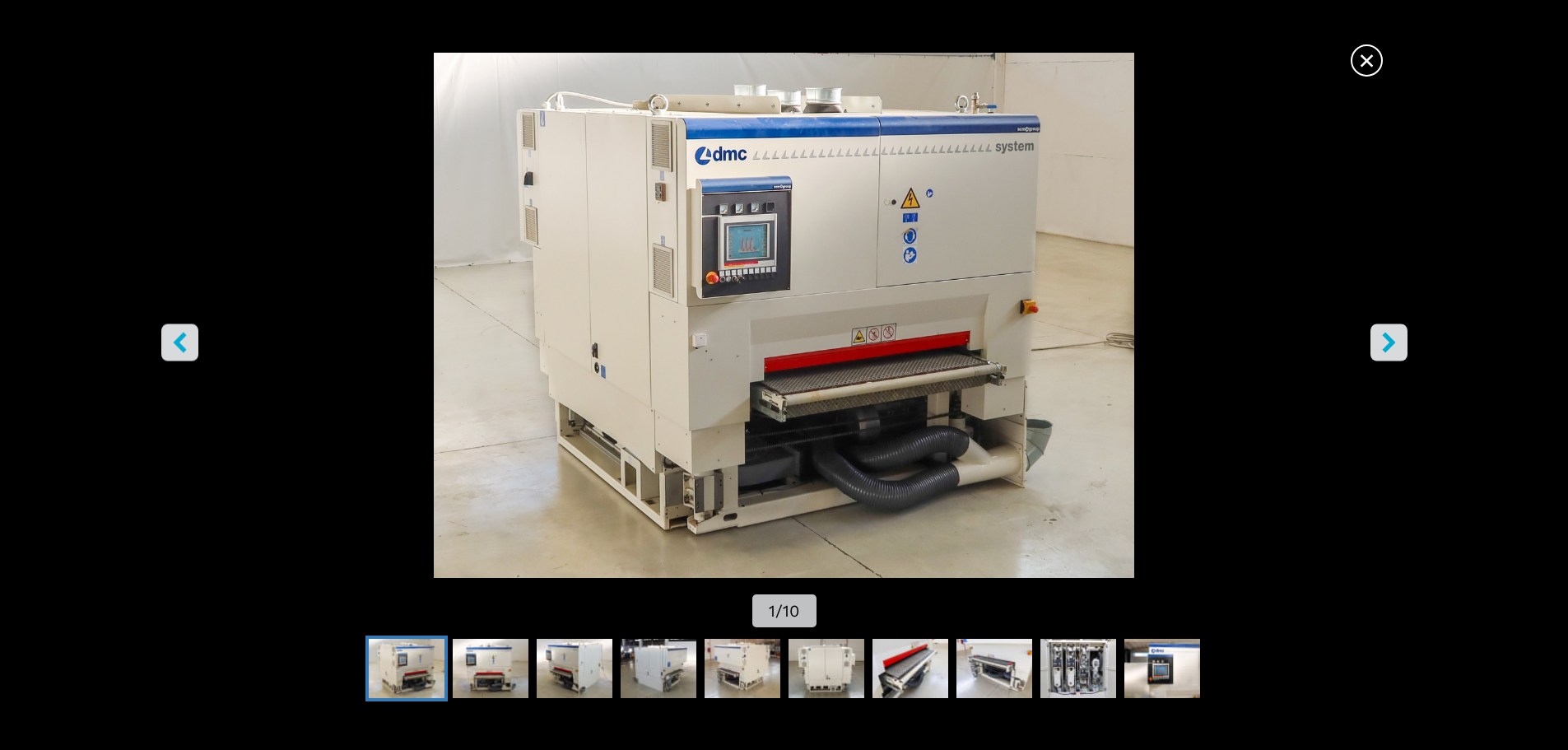
click at [1374, 54] on span "×" at bounding box center [1367, 57] width 28 height 28
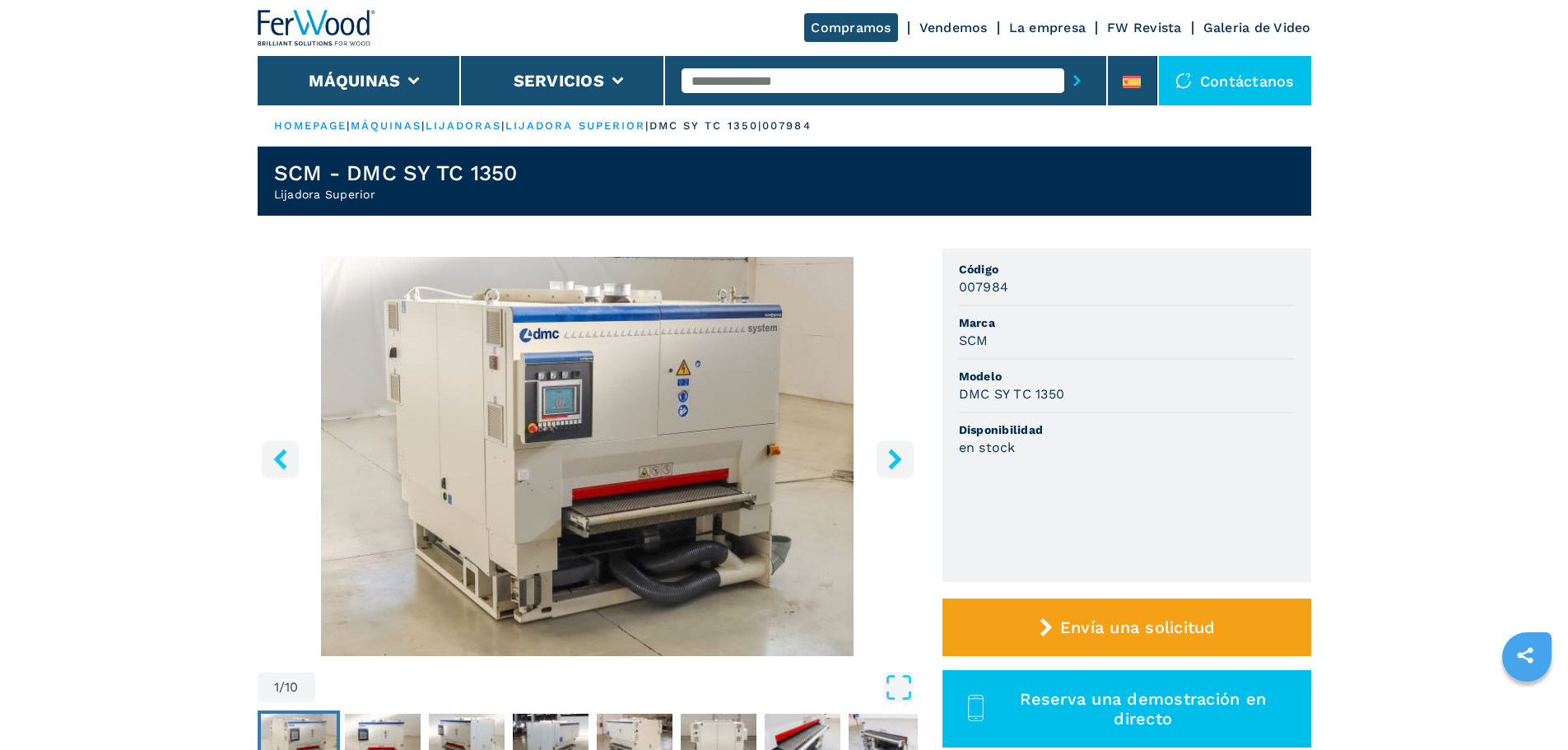
select select "*********"
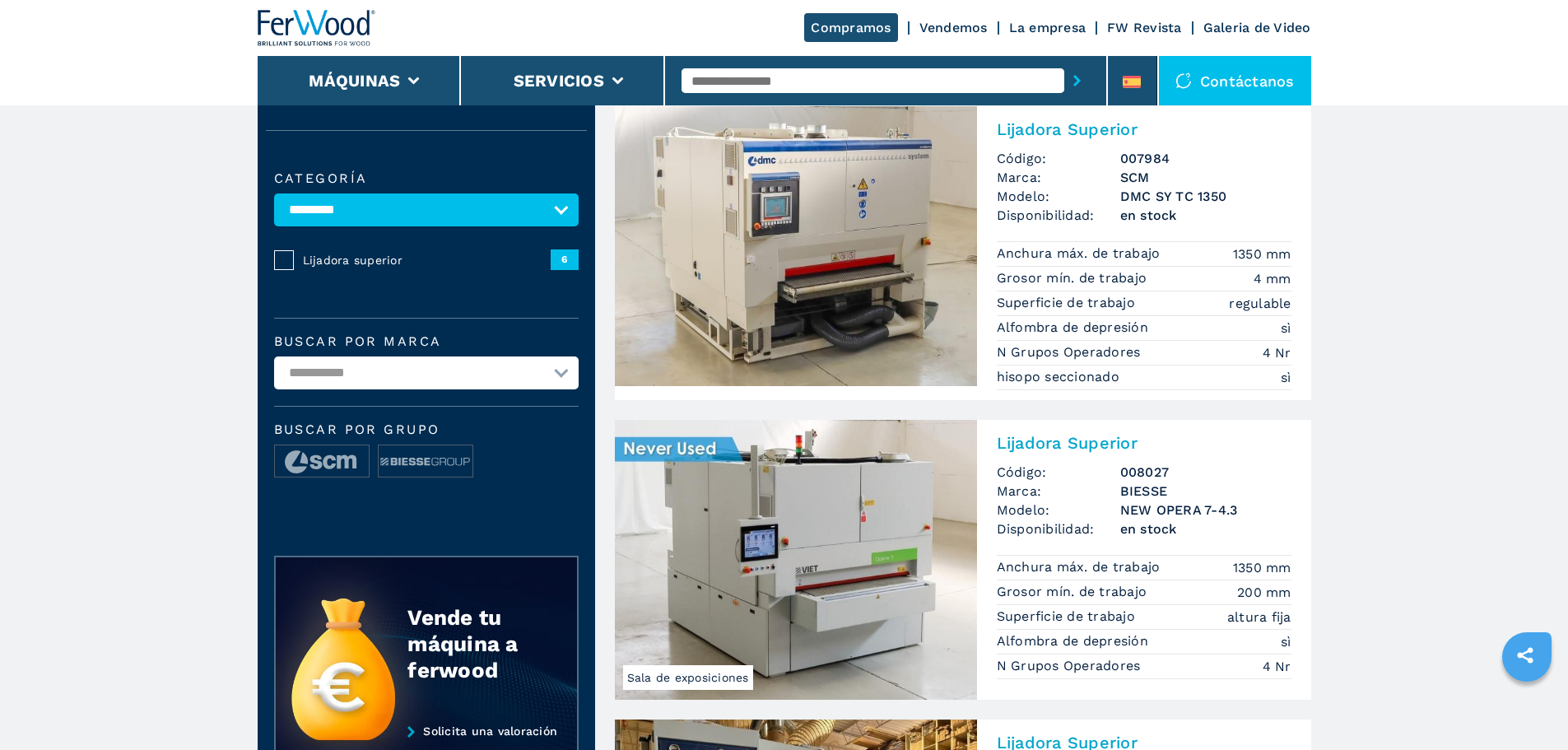
scroll to position [247, 0]
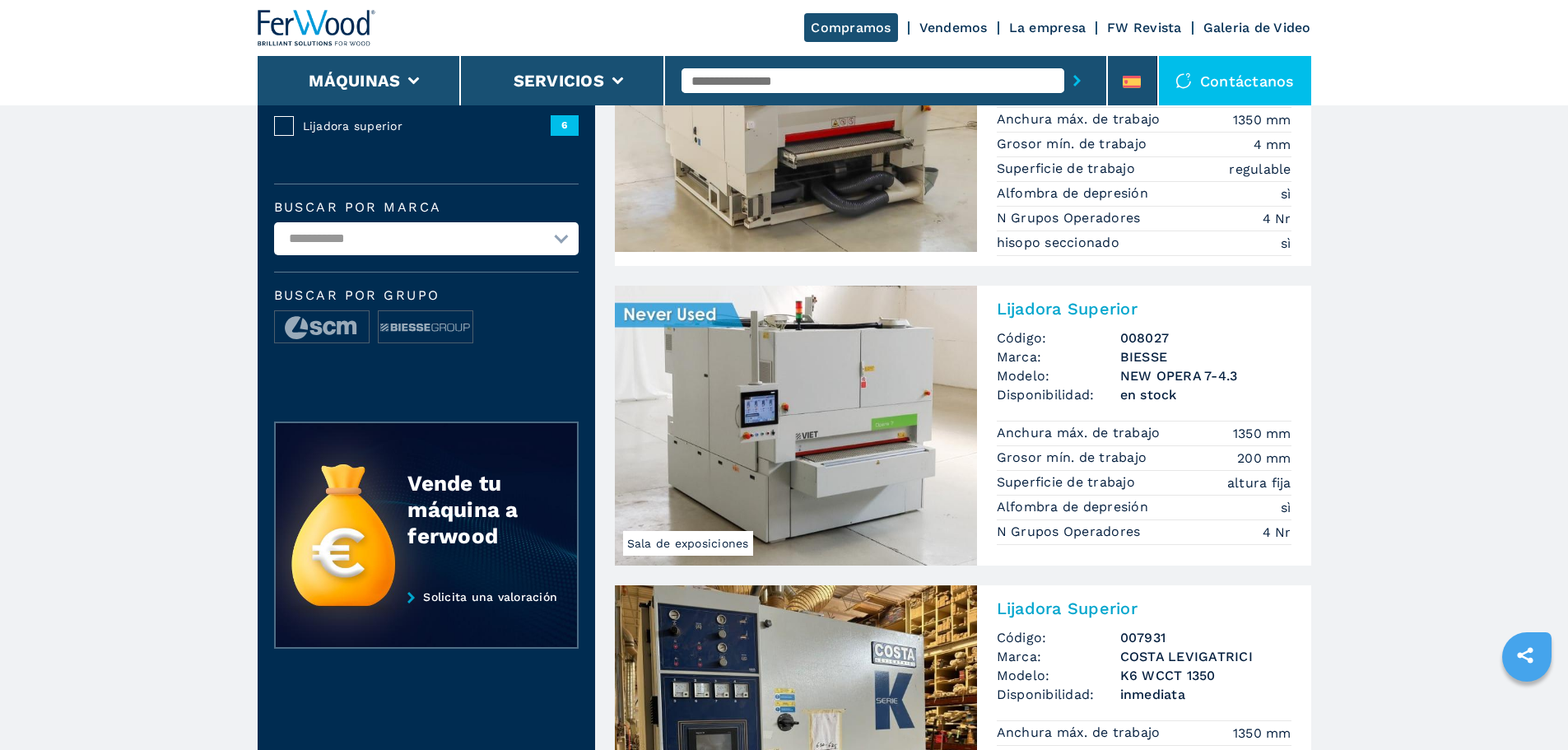
click at [839, 399] on img at bounding box center [796, 426] width 362 height 280
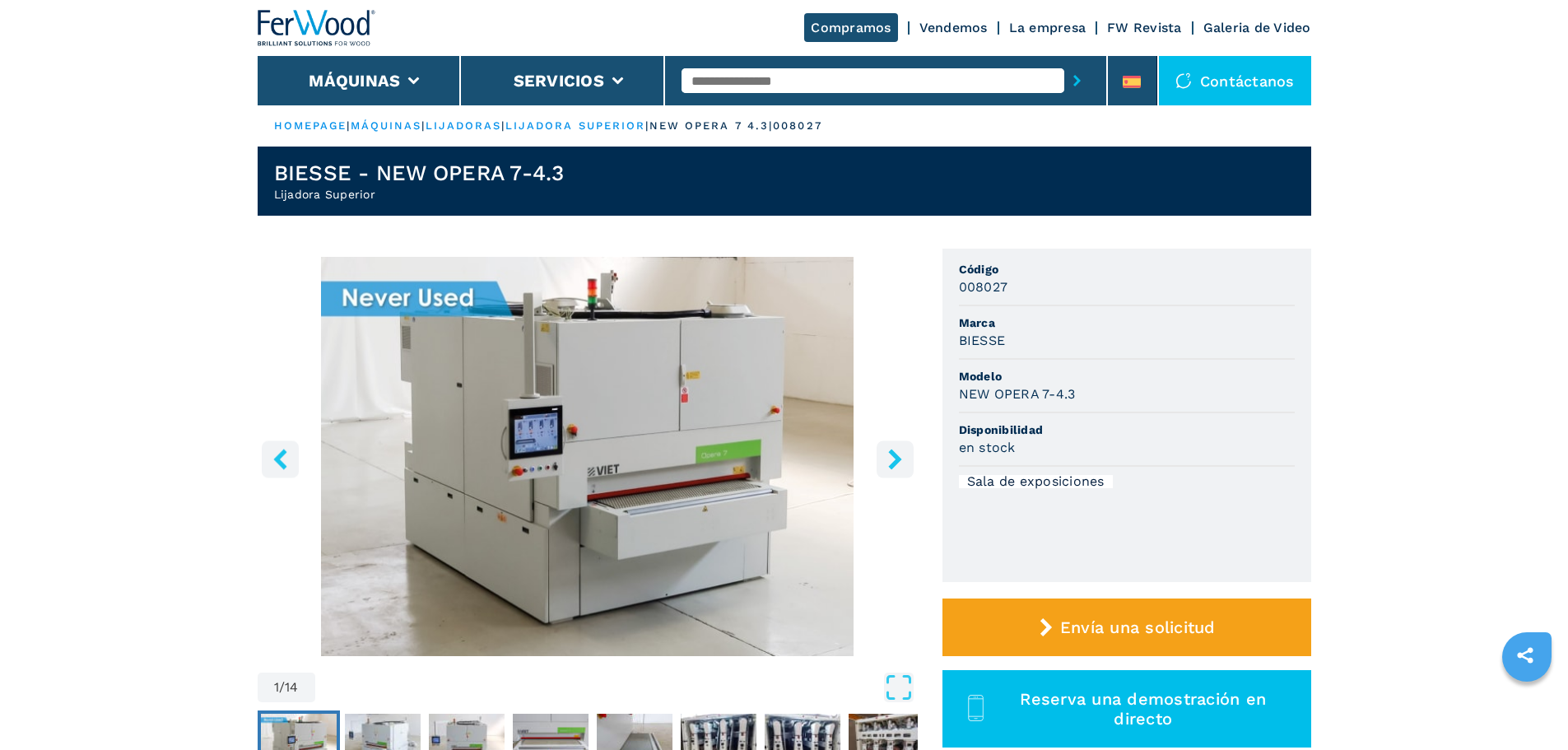
click at [715, 78] on input "text" at bounding box center [873, 81] width 383 height 25
click at [699, 82] on input "text" at bounding box center [873, 81] width 383 height 25
type input "****"
click at [1065, 61] on button "submit-button" at bounding box center [1077, 80] width 26 height 38
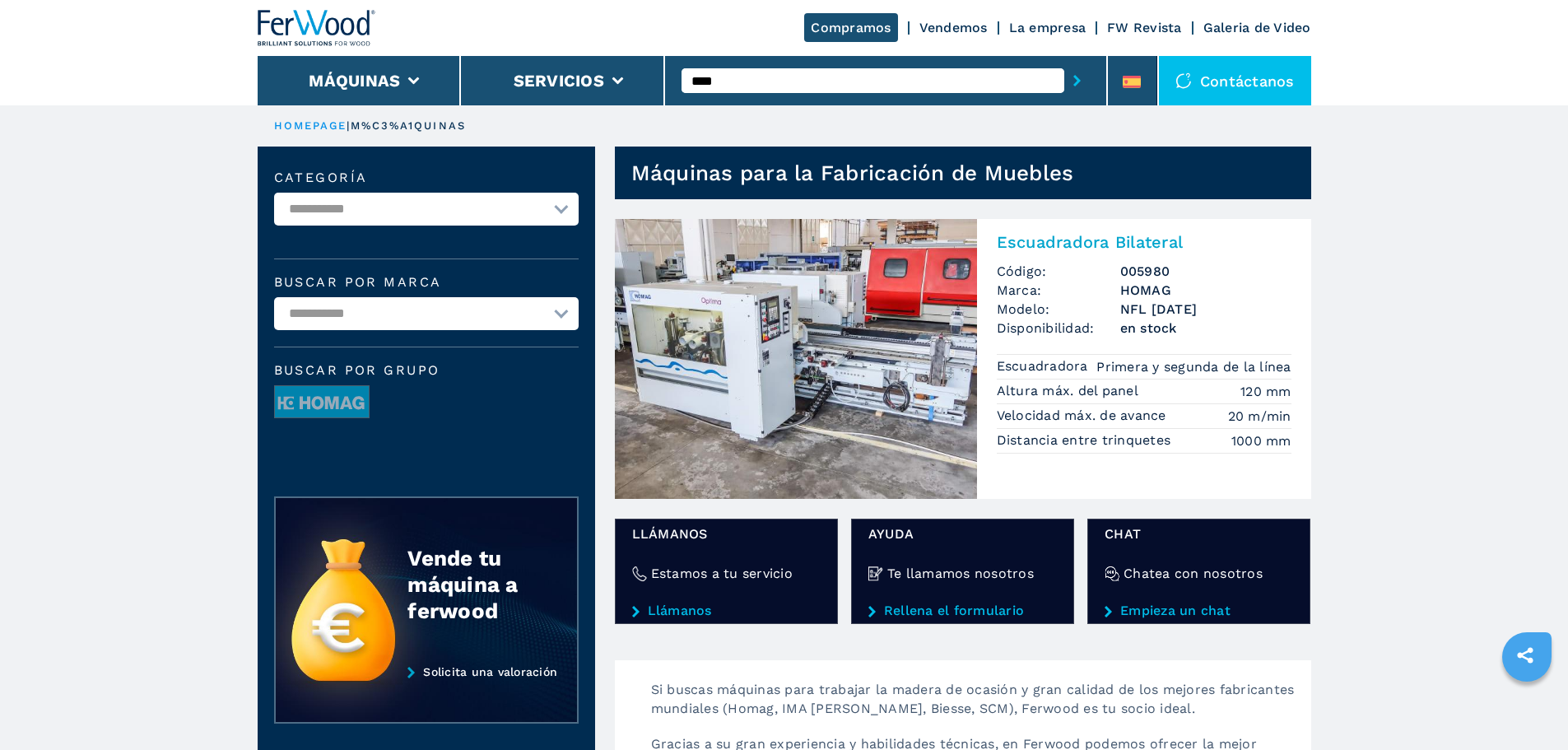
click at [728, 358] on img at bounding box center [796, 359] width 362 height 280
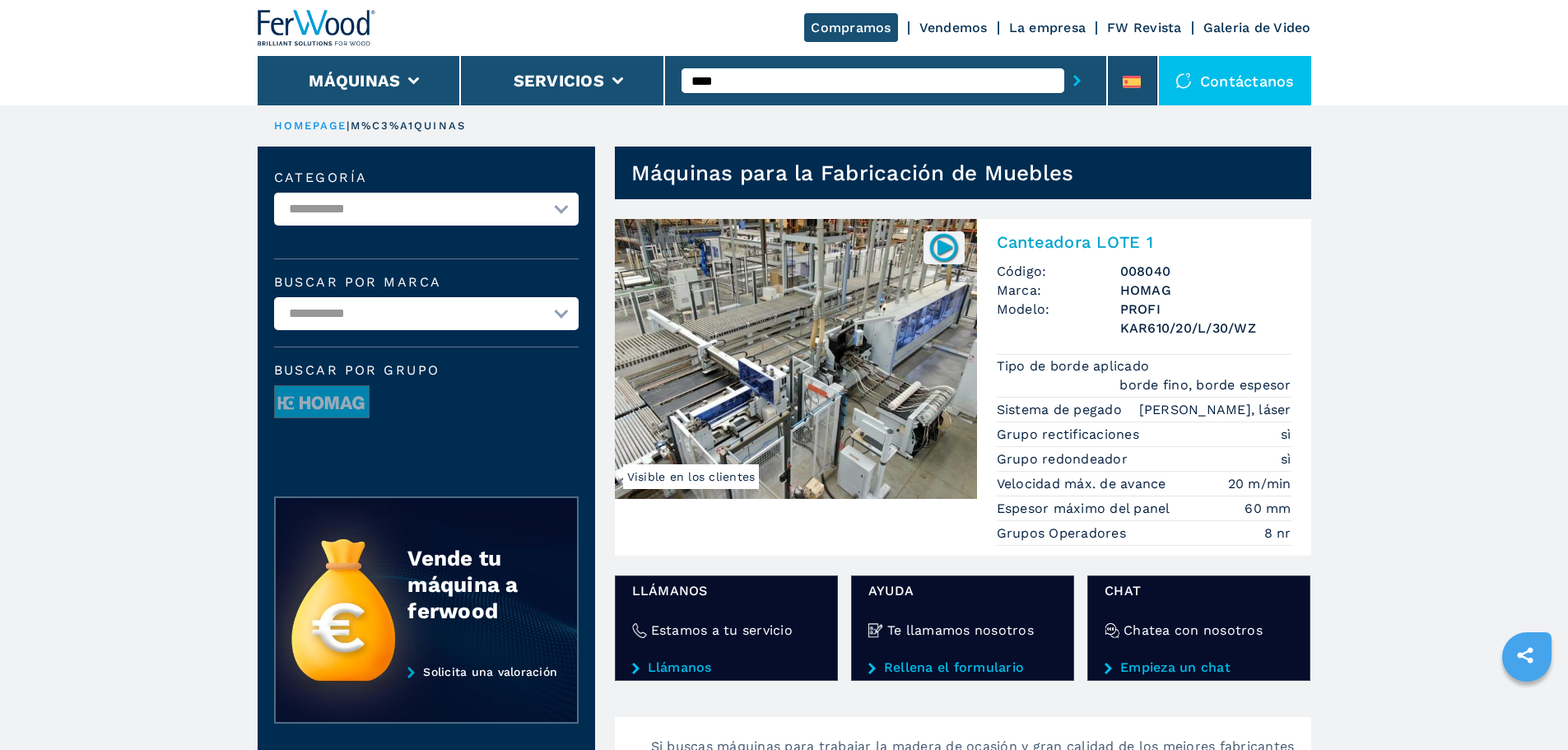
click at [728, 78] on input "****" at bounding box center [873, 81] width 383 height 25
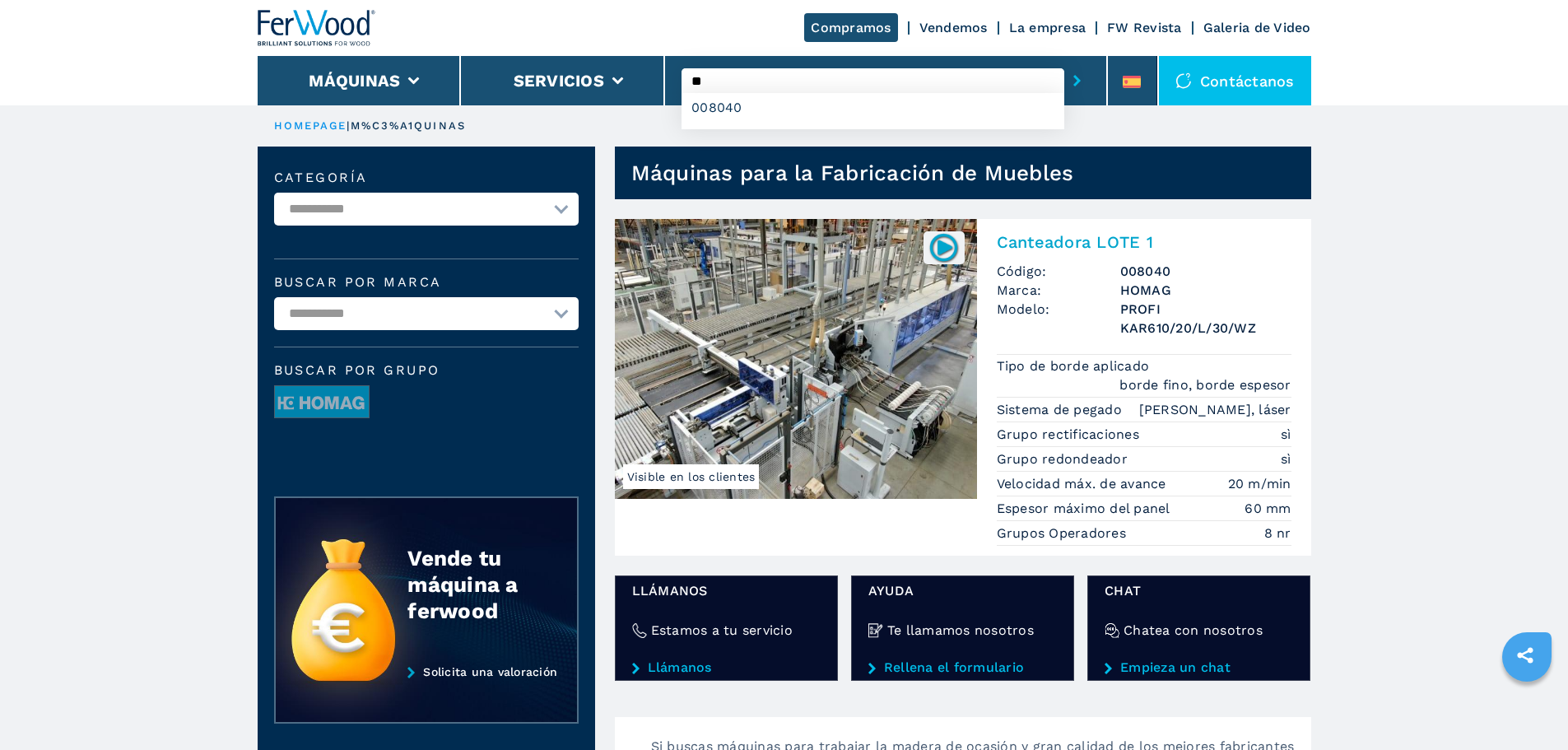
type input "*"
type input "****"
click at [1065, 61] on button "submit-button" at bounding box center [1077, 80] width 26 height 38
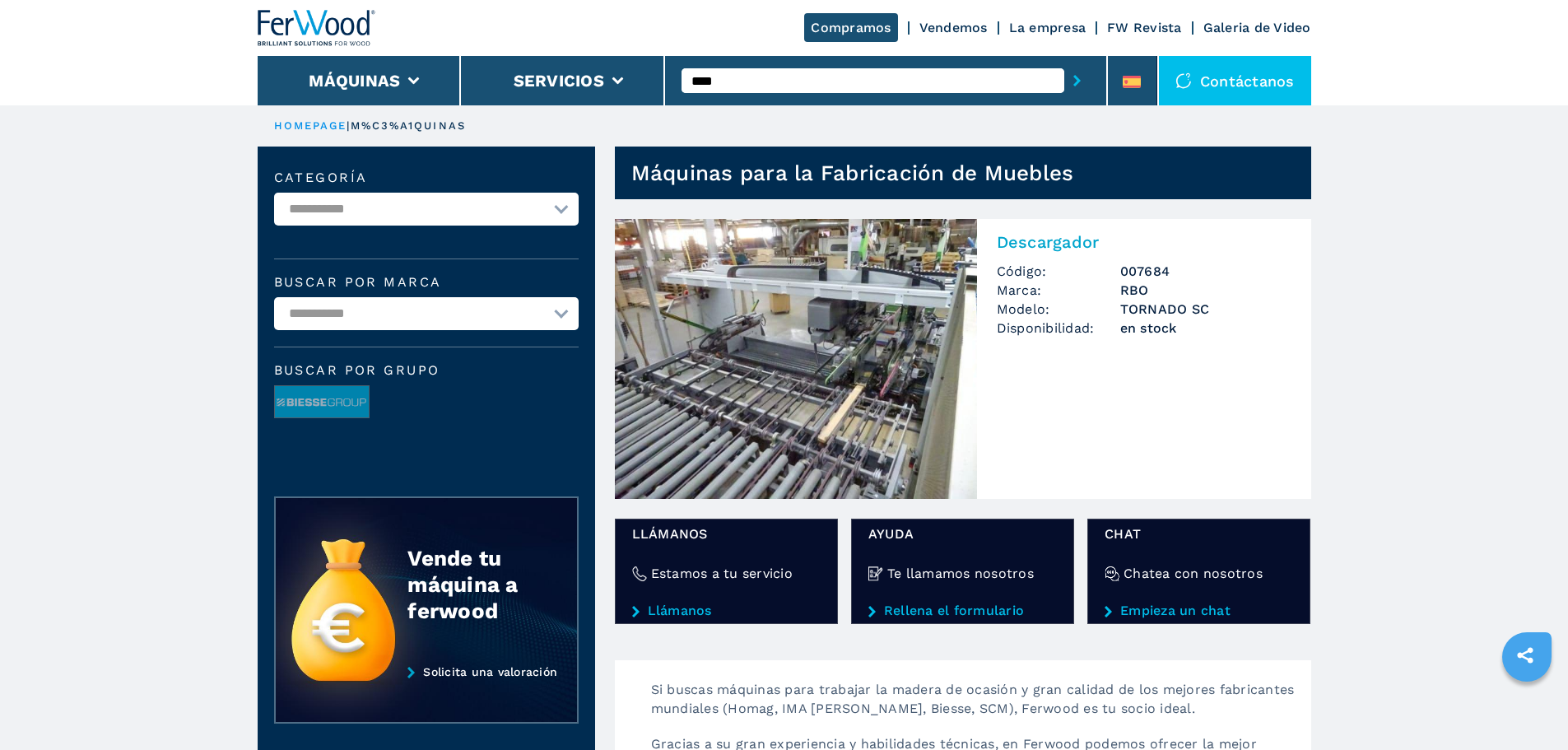
click at [790, 325] on img at bounding box center [796, 359] width 362 height 280
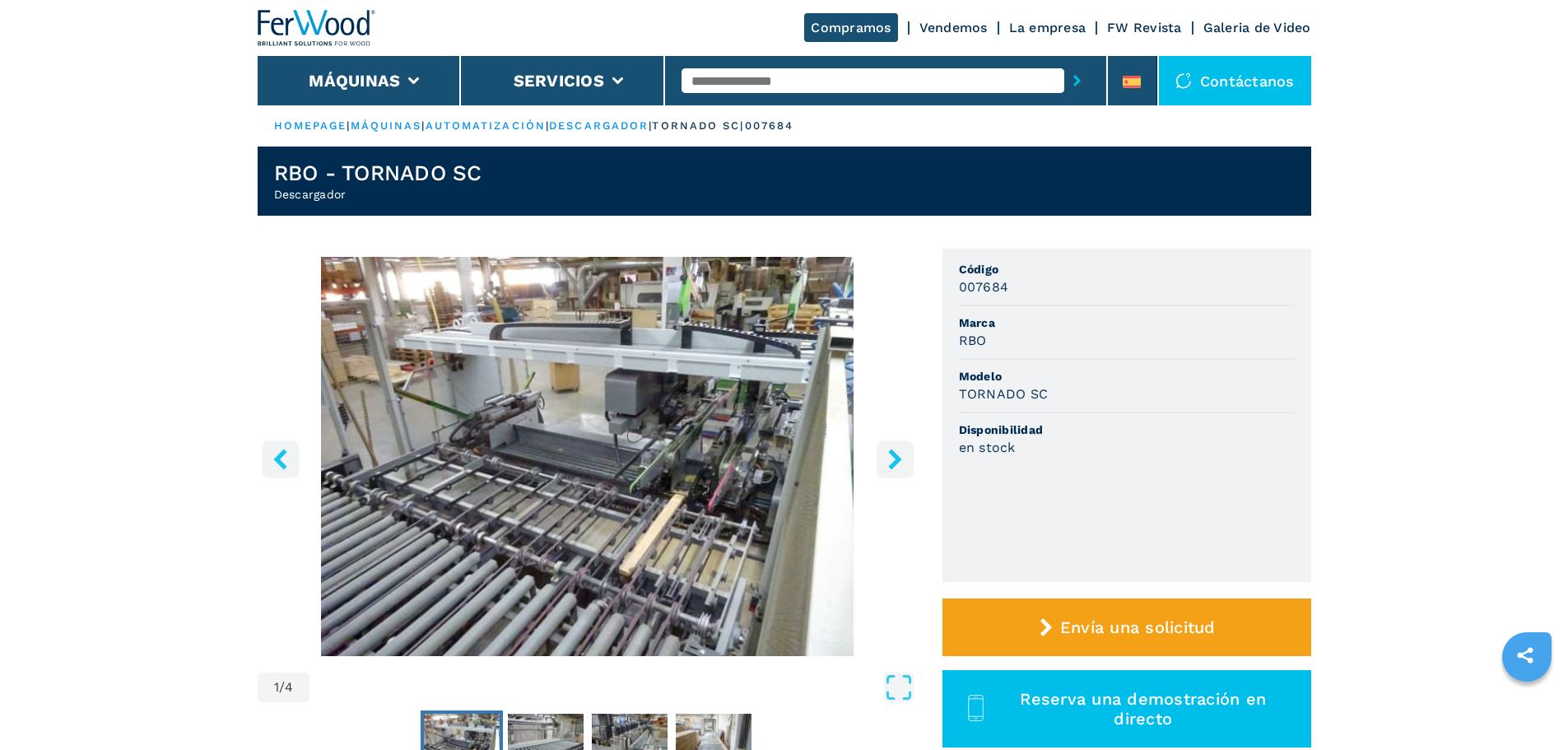
click at [710, 78] on input "text" at bounding box center [873, 81] width 383 height 25
type input "****"
click at [1065, 61] on button "submit-button" at bounding box center [1077, 80] width 26 height 38
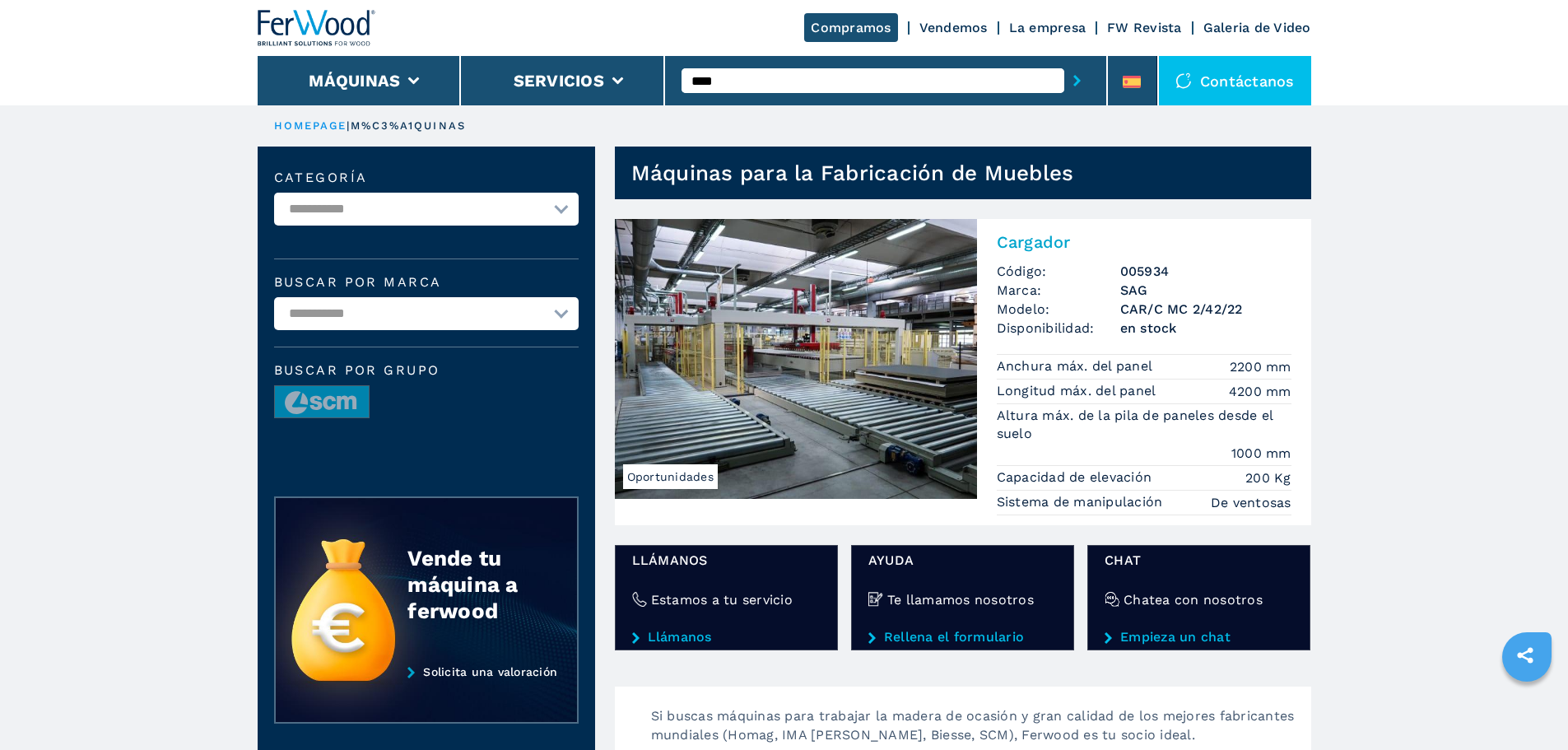
click at [757, 395] on img at bounding box center [796, 359] width 362 height 280
